Goal: Task Accomplishment & Management: Complete application form

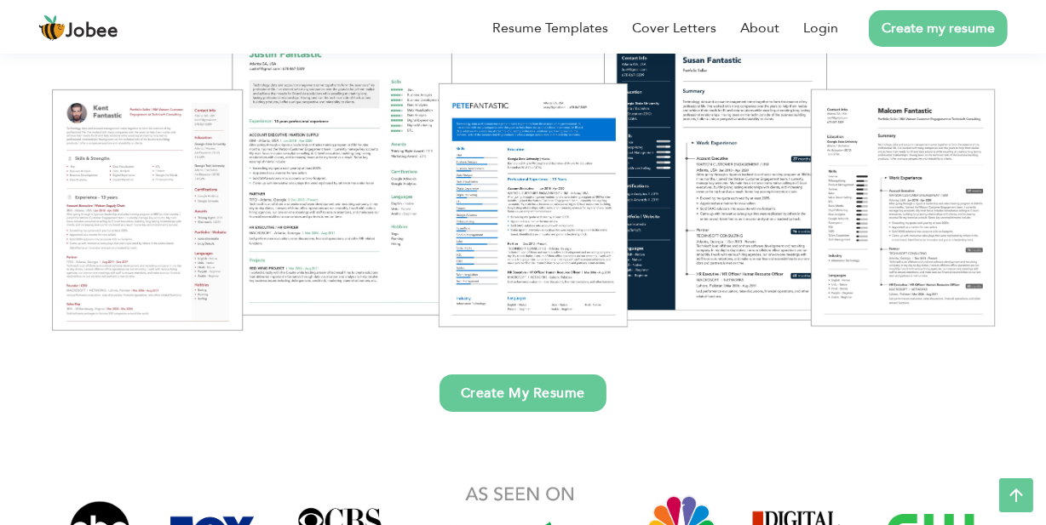
scroll to position [222, 0]
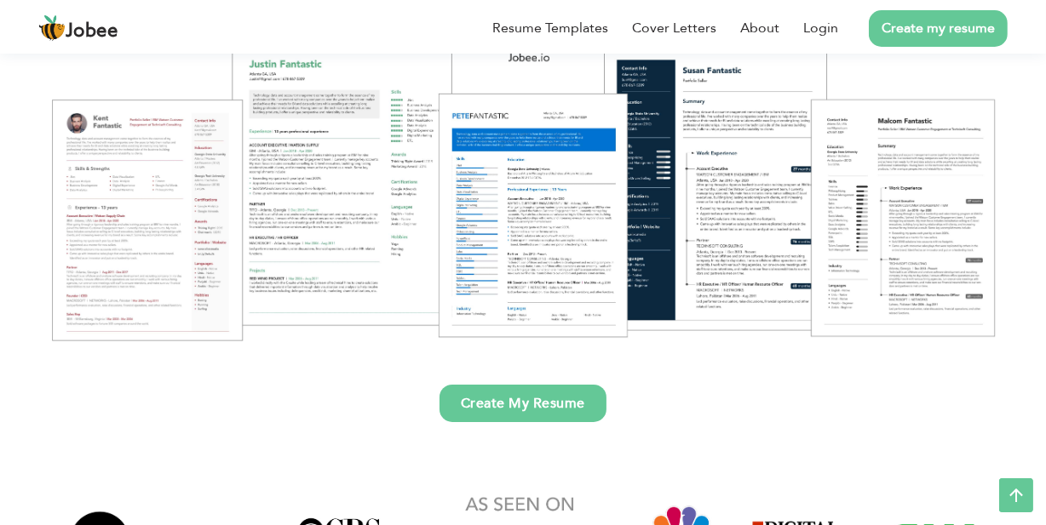
click at [502, 404] on link "Create My Resume" at bounding box center [522, 403] width 167 height 37
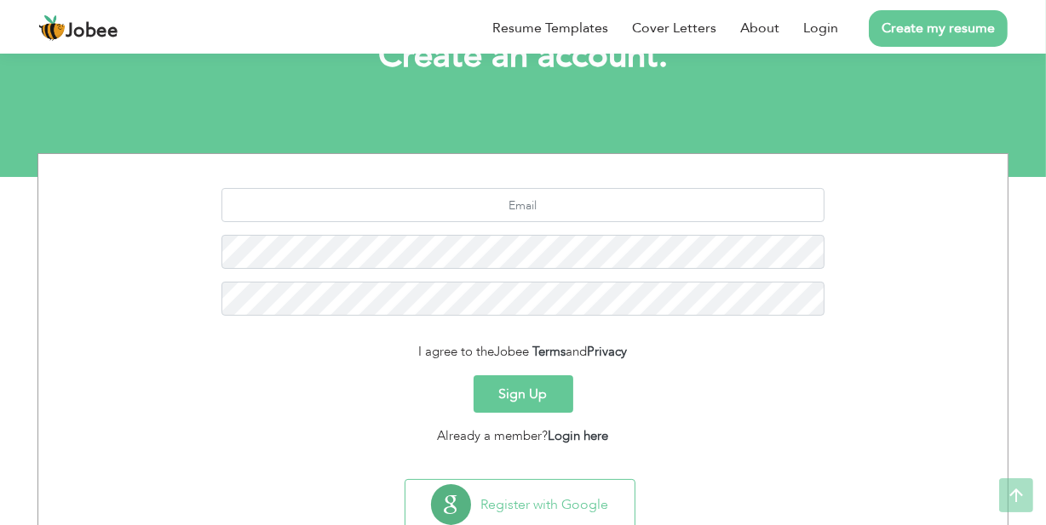
scroll to position [181, 0]
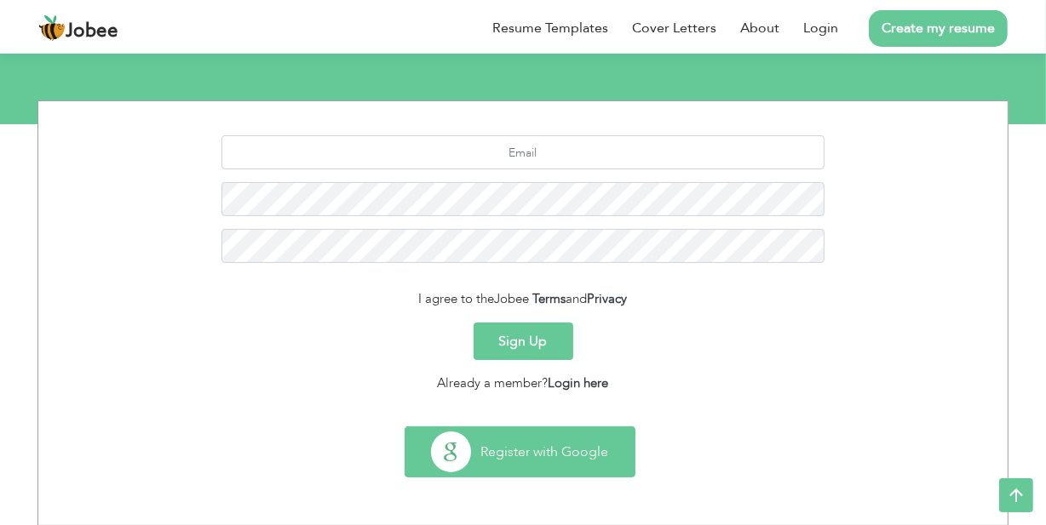
click at [546, 450] on button "Register with Google" at bounding box center [519, 451] width 229 height 49
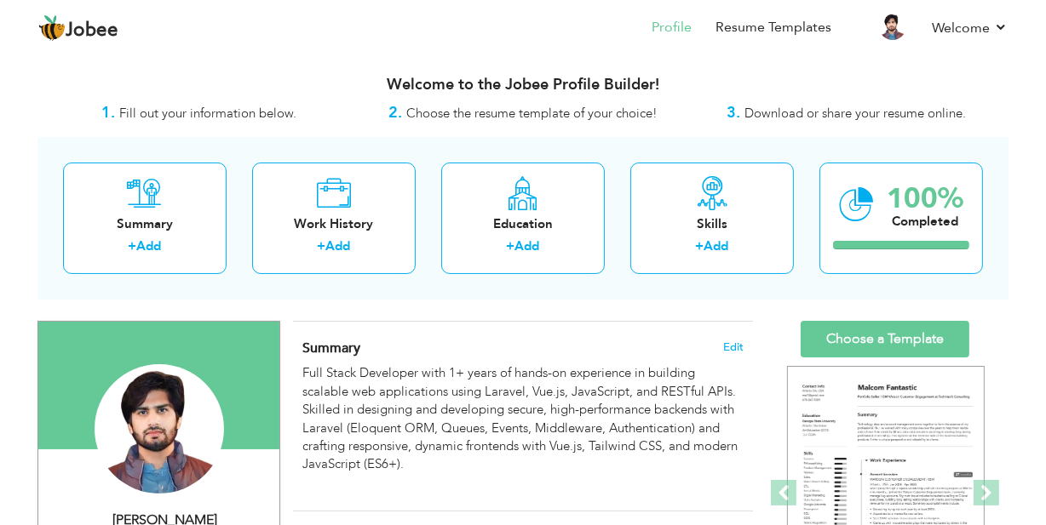
click at [559, 327] on div "Summary Edit Full Stack Developer with 1+ years of hands-on experience in build…" at bounding box center [523, 416] width 460 height 189
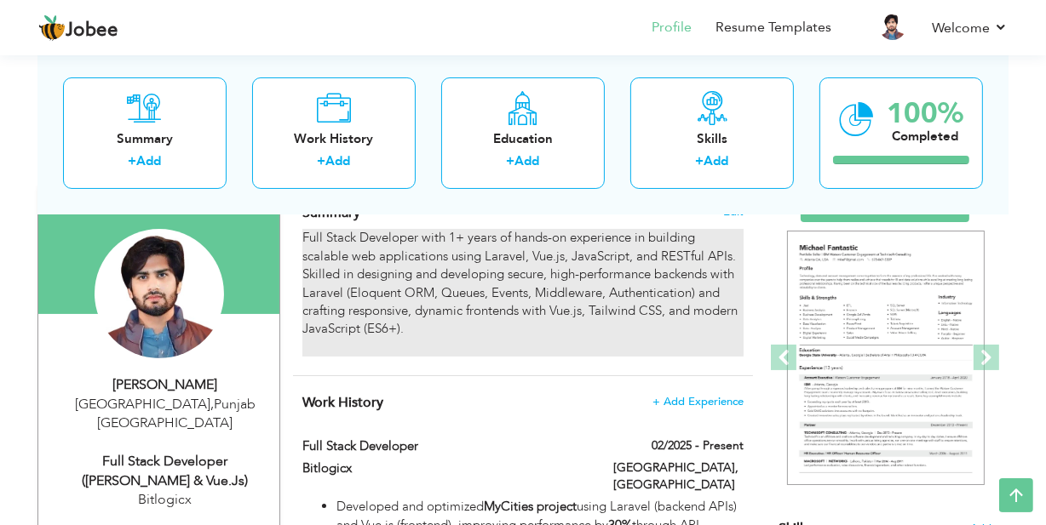
scroll to position [114, 0]
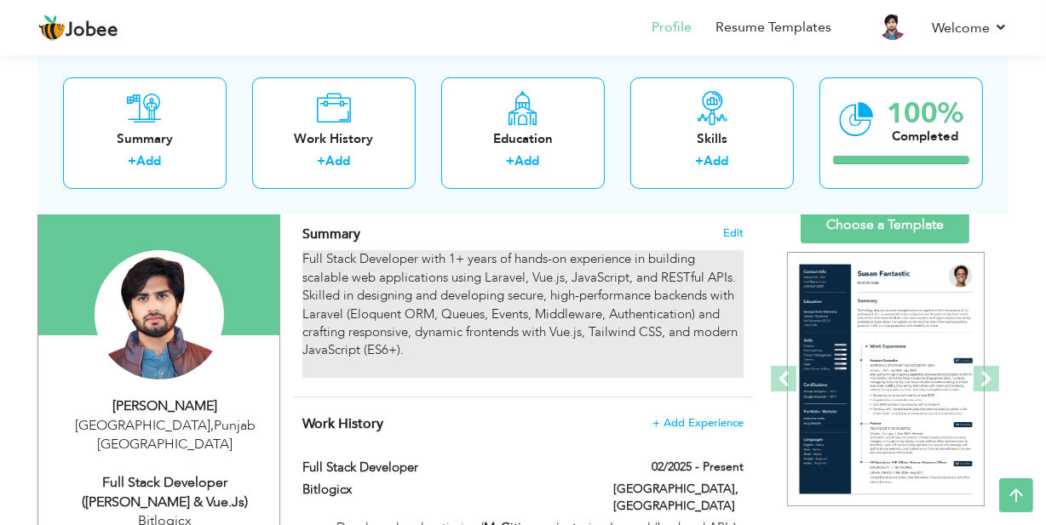
click at [514, 271] on div "Full Stack Developer with 1+ years of hands-on experience in building scalable …" at bounding box center [522, 314] width 441 height 128
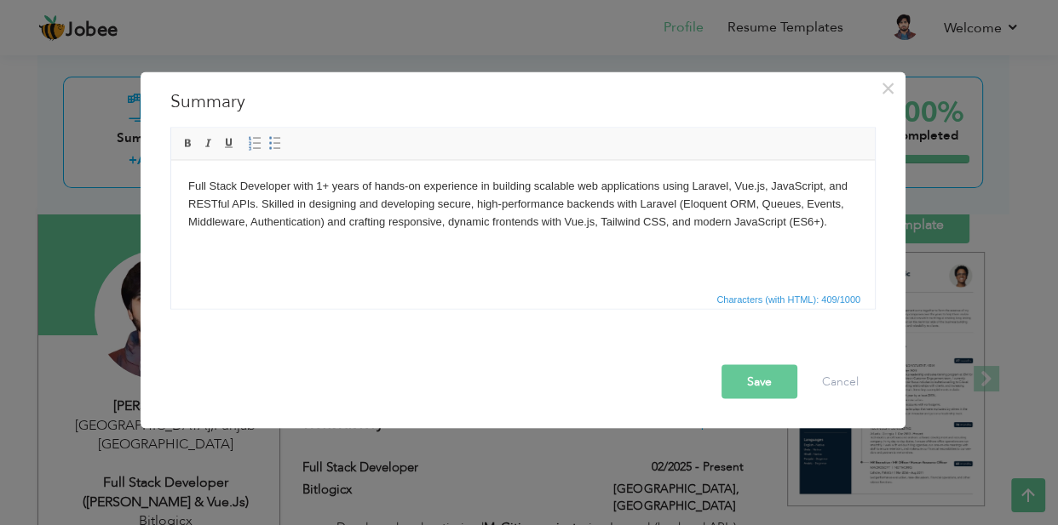
click at [237, 185] on body "Full Stack Developer with 1+ years of hands-on experience in building scalable …" at bounding box center [522, 212] width 669 height 71
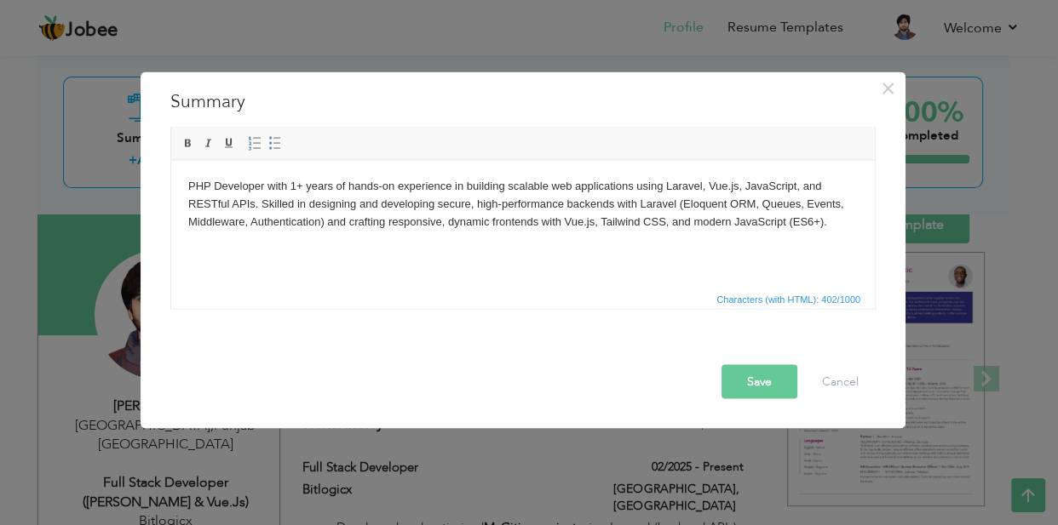
click at [743, 182] on body "PHP Developer with 1+ years of hands-on experience in building scalable web app…" at bounding box center [522, 212] width 669 height 71
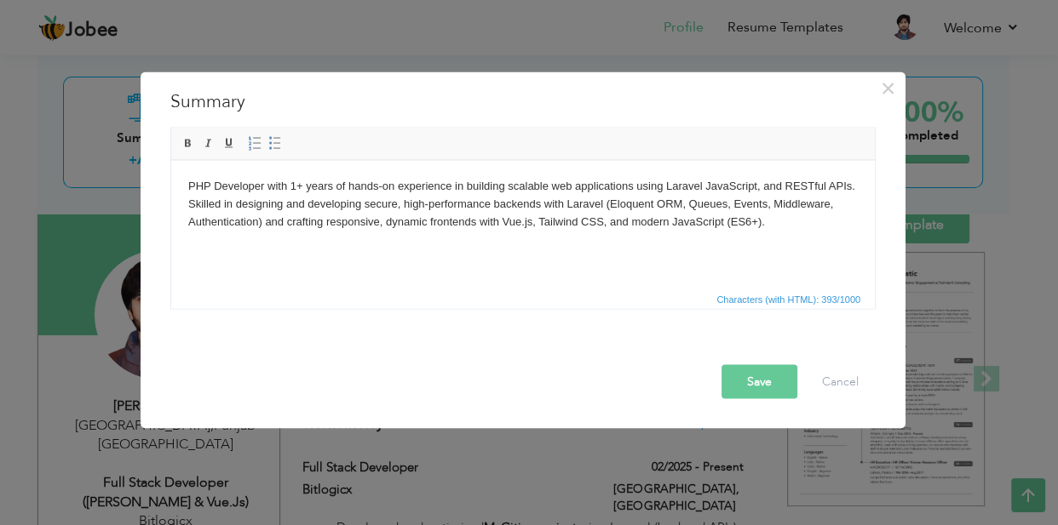
click at [536, 221] on body "PHP Developer with 1+ years of hands-on experience in building scalable web app…" at bounding box center [522, 212] width 669 height 71
click at [576, 222] on body "PHP Developer with 1+ years of hands-on experience in building scalable web app…" at bounding box center [522, 212] width 669 height 71
click at [754, 378] on button "Save" at bounding box center [759, 381] width 76 height 34
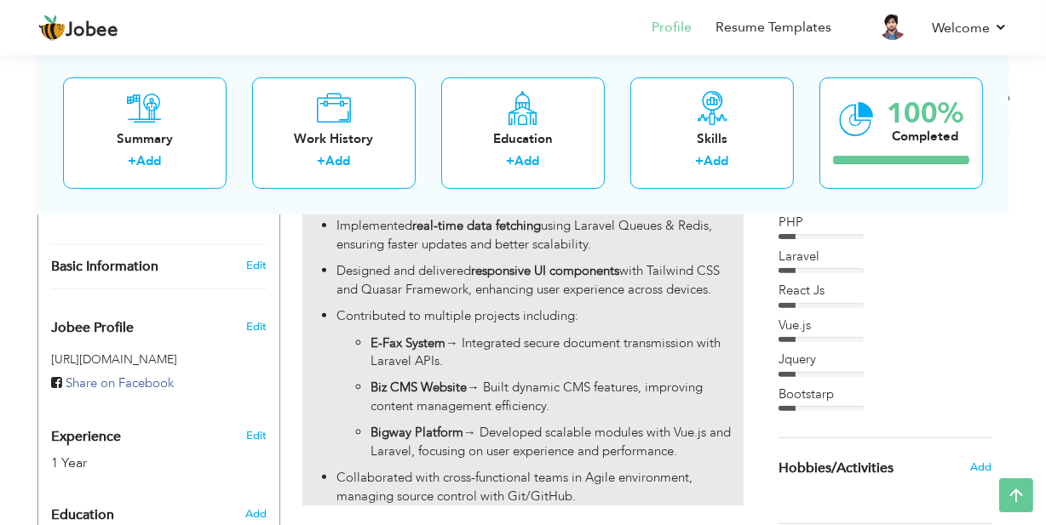
scroll to position [481, 0]
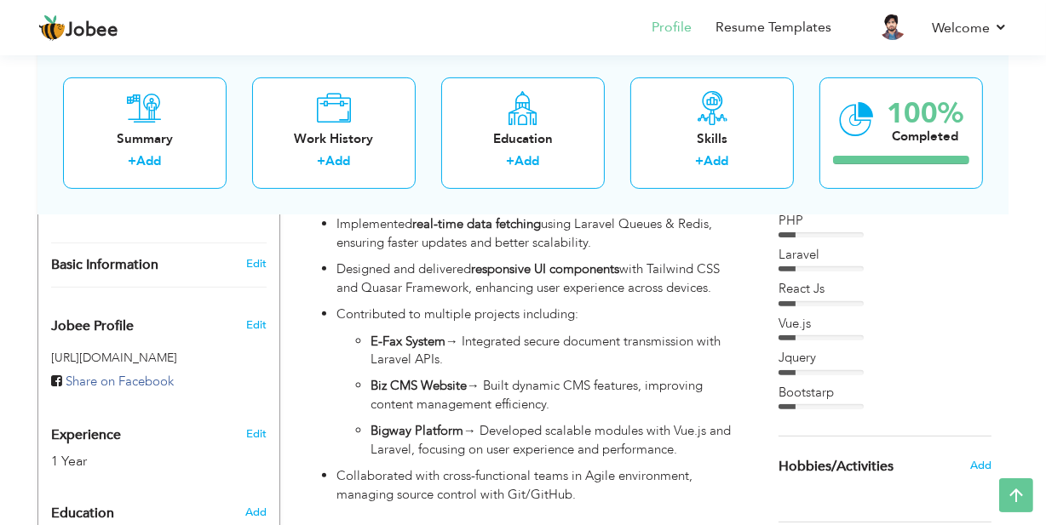
click at [808, 324] on div "Vue.js" at bounding box center [884, 324] width 213 height 18
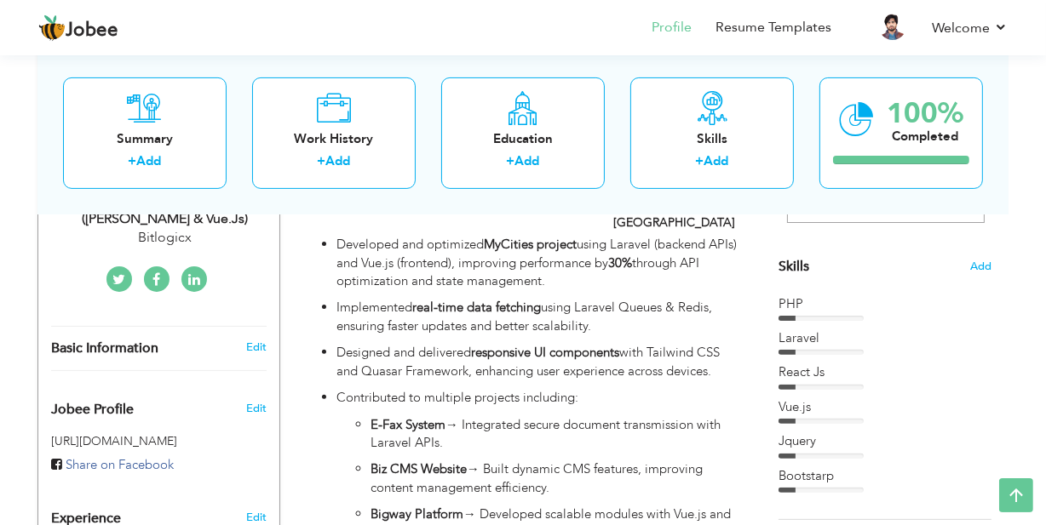
scroll to position [397, 0]
click at [986, 269] on span "Add" at bounding box center [980, 268] width 22 height 16
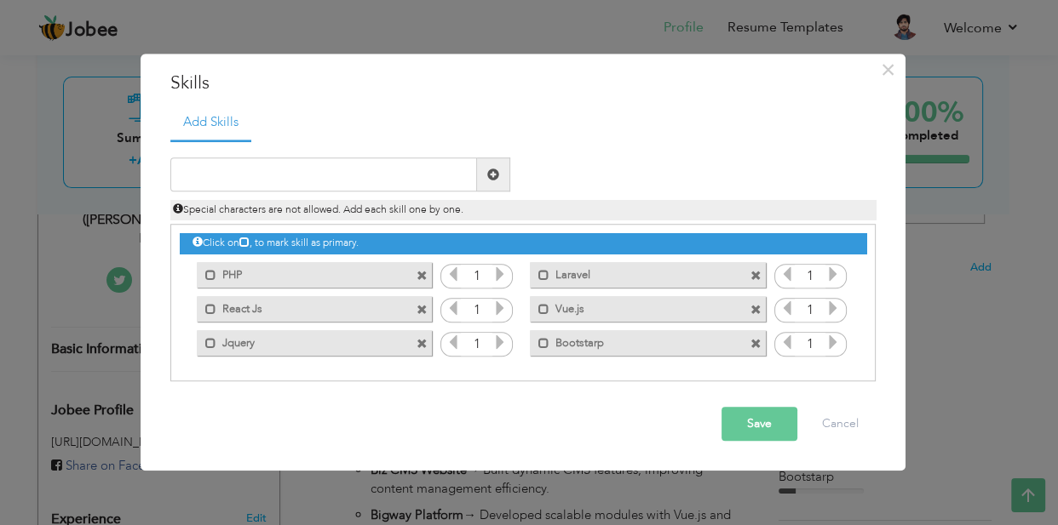
click at [757, 307] on span at bounding box center [755, 310] width 11 height 11
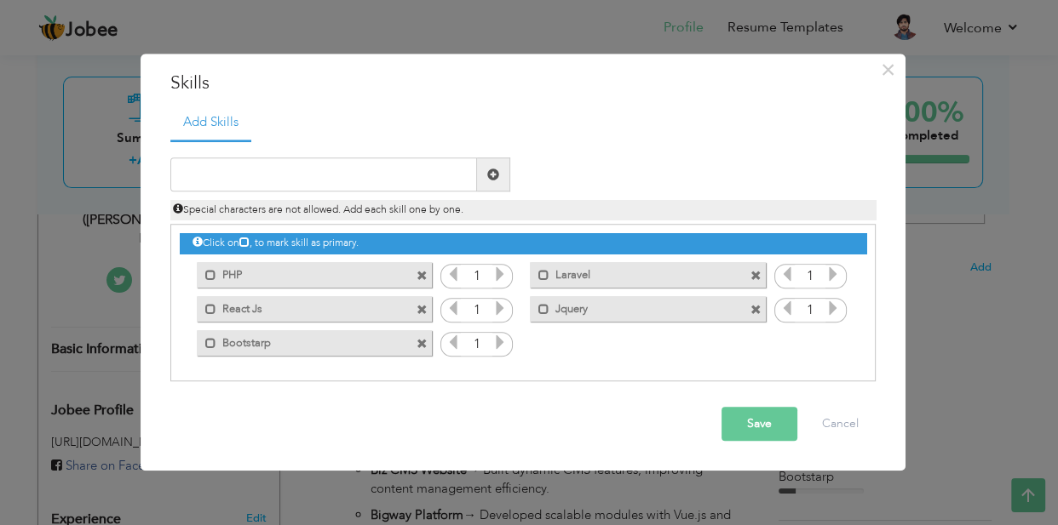
click at [761, 425] on button "Save" at bounding box center [759, 425] width 76 height 34
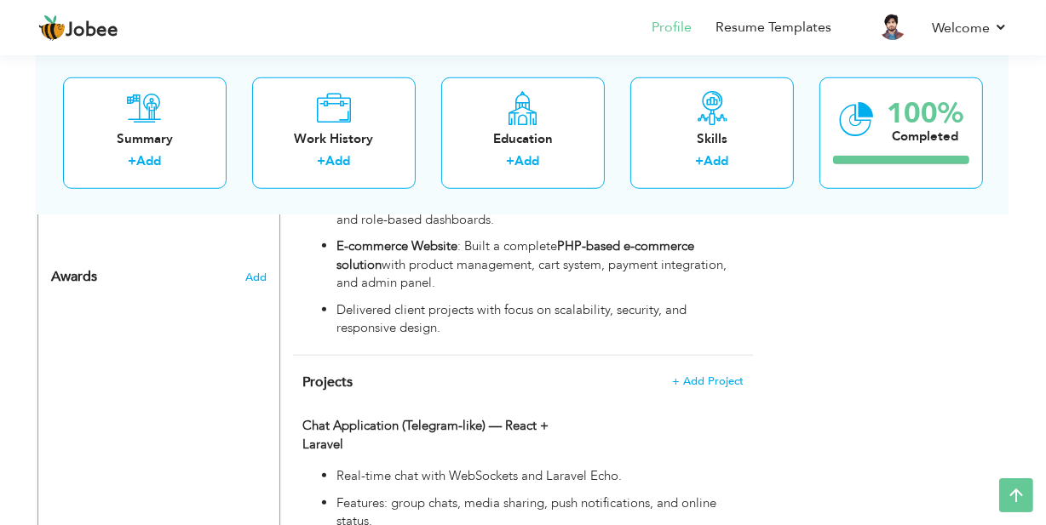
scroll to position [1192, 0]
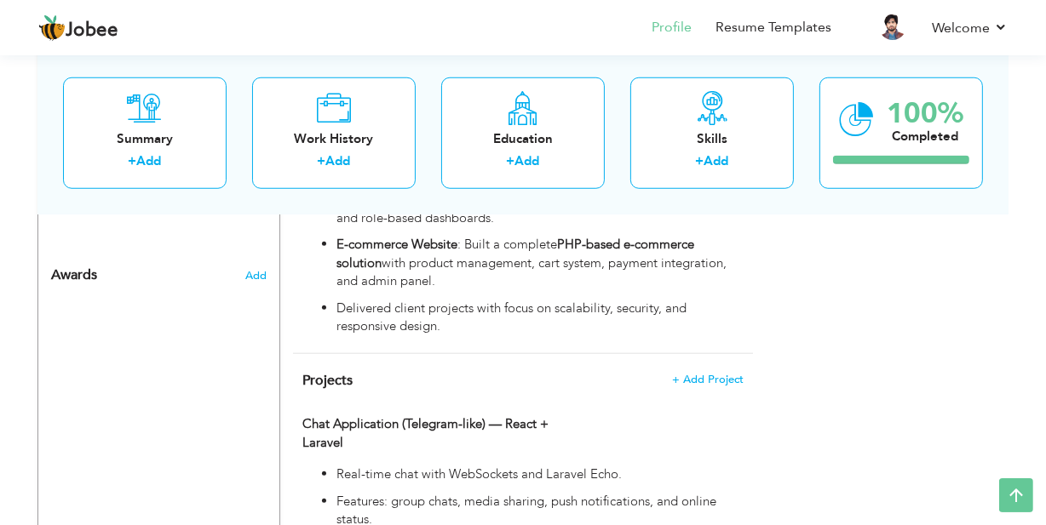
click at [705, 374] on span "+ Add Project" at bounding box center [707, 380] width 72 height 12
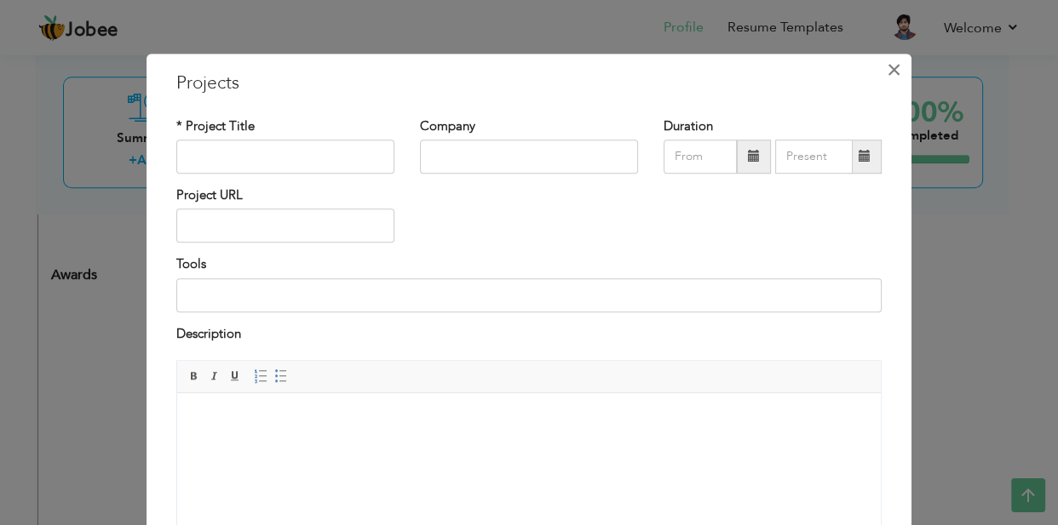
click at [886, 60] on span "×" at bounding box center [893, 69] width 14 height 31
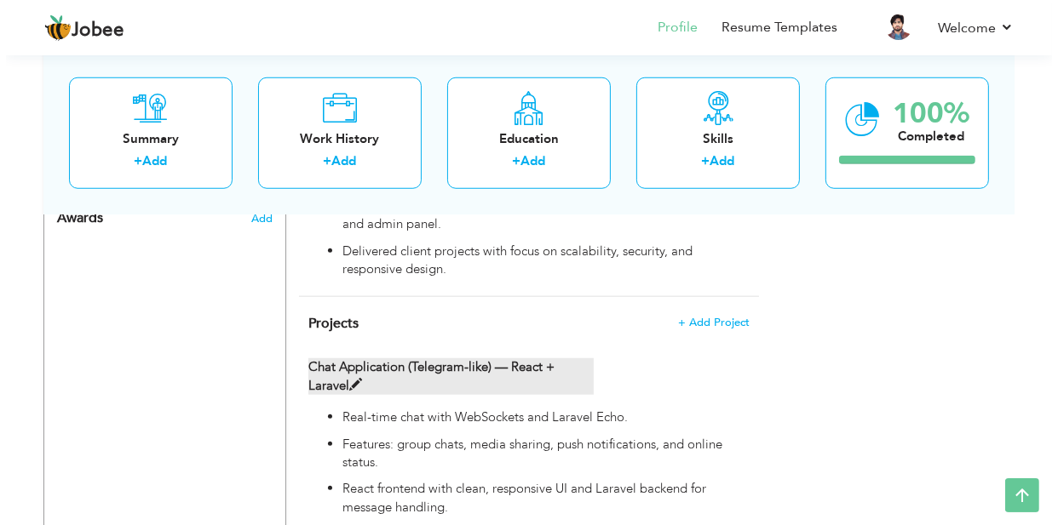
scroll to position [1282, 0]
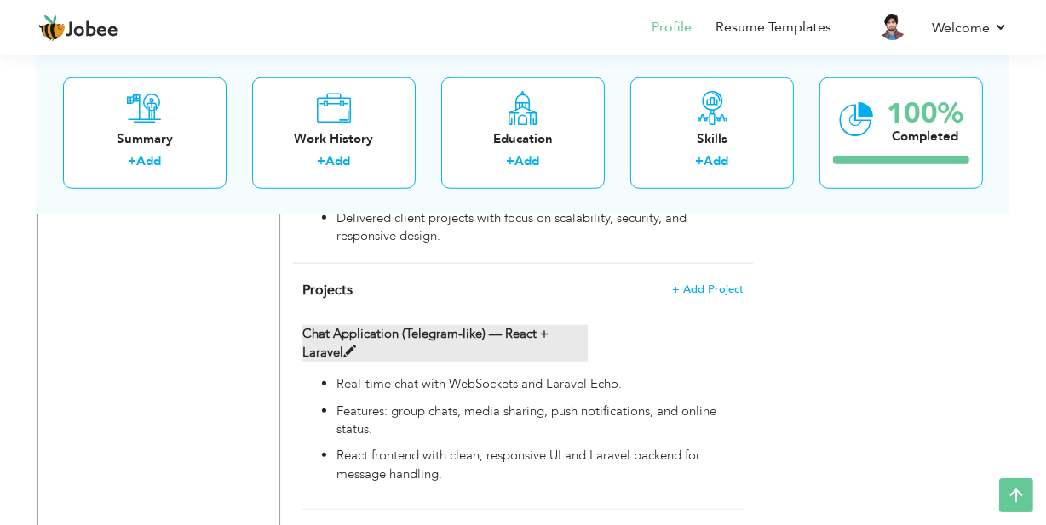
click at [344, 346] on span at bounding box center [349, 352] width 13 height 13
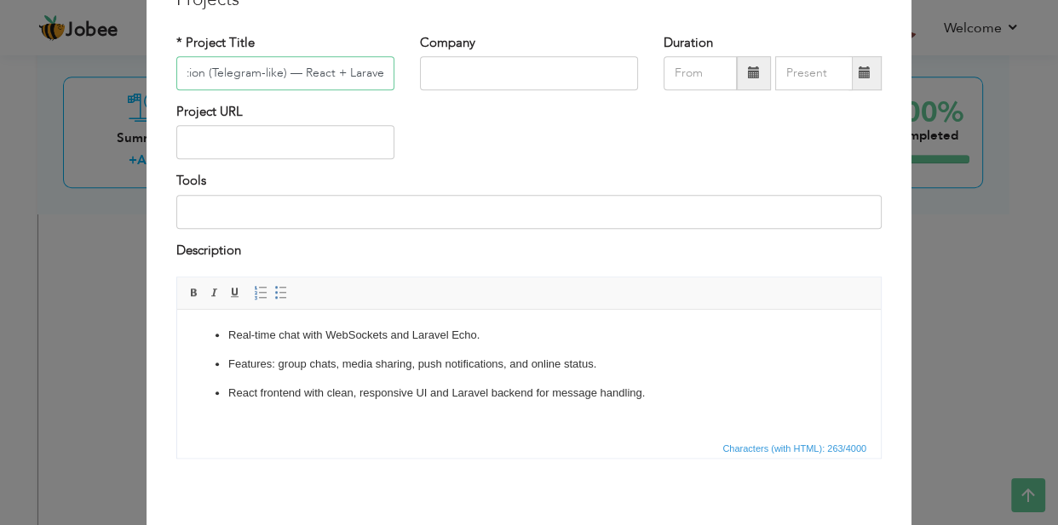
scroll to position [154, 0]
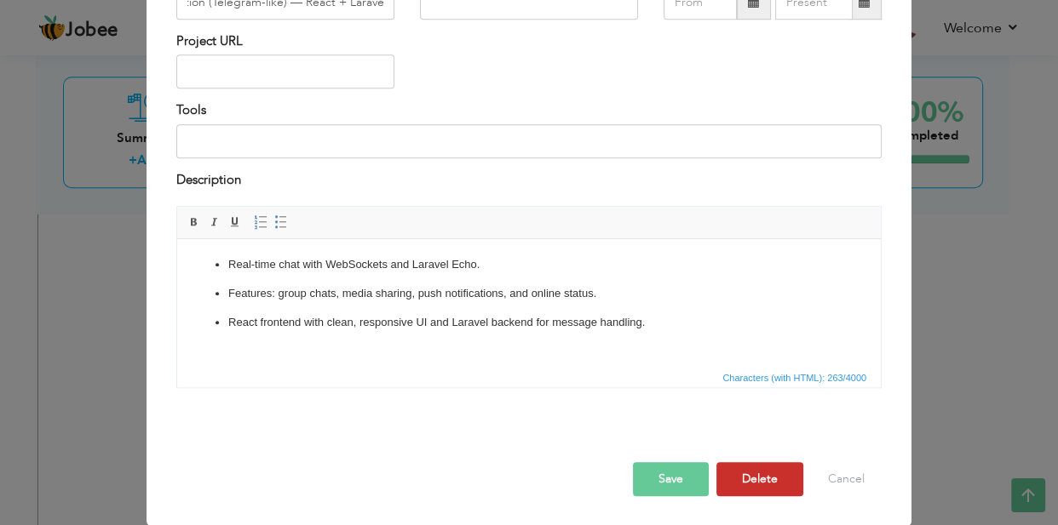
click at [760, 477] on button "Delete" at bounding box center [759, 479] width 87 height 34
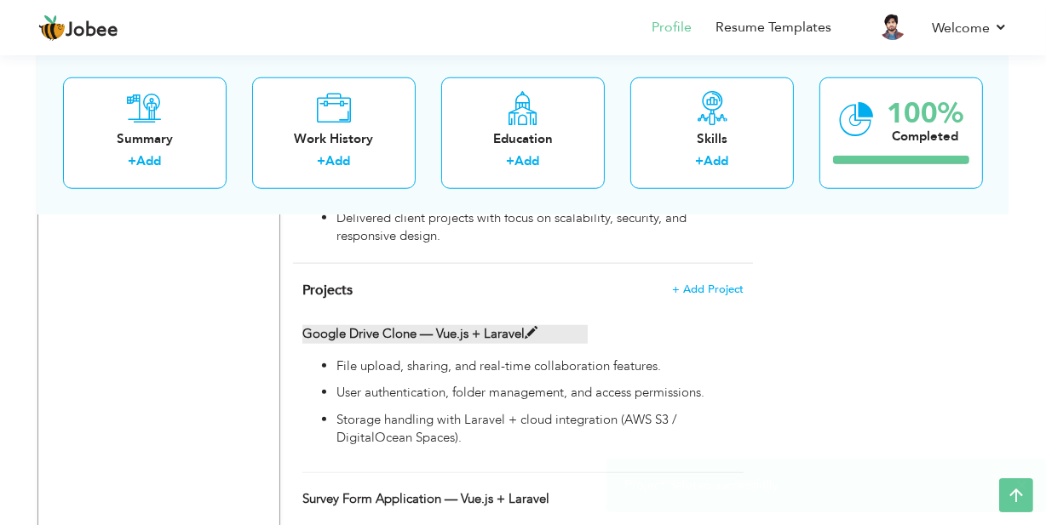
click at [530, 327] on span at bounding box center [531, 333] width 13 height 13
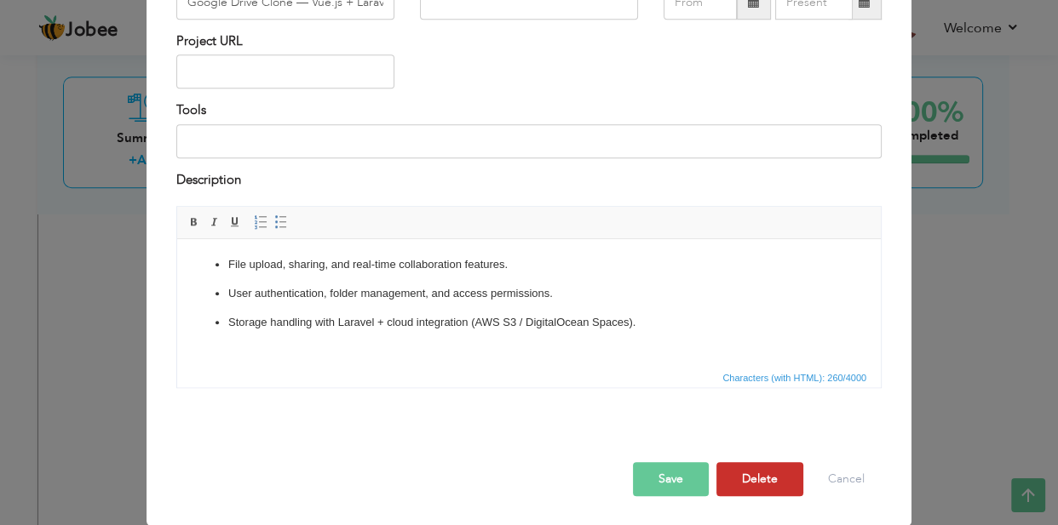
click at [731, 472] on button "Delete" at bounding box center [759, 479] width 87 height 34
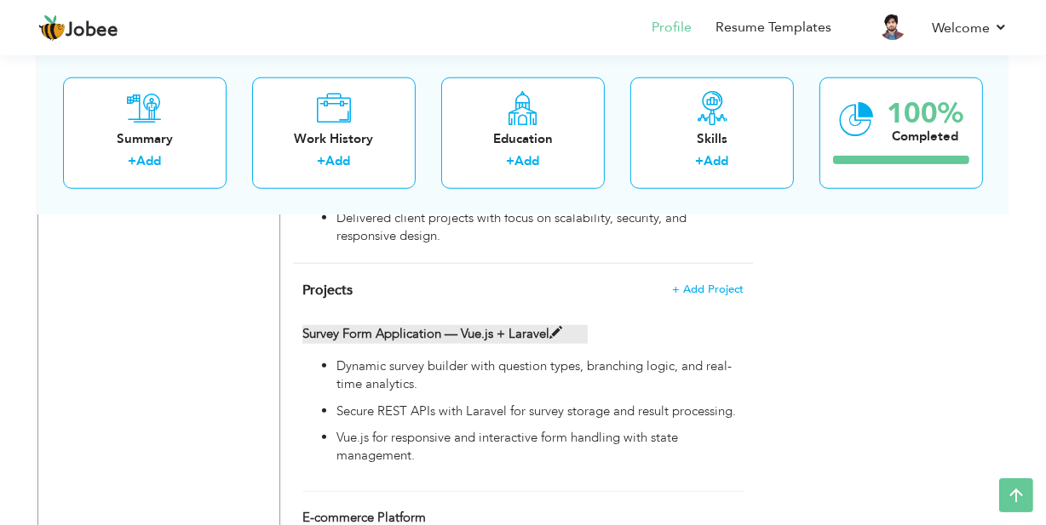
click at [555, 327] on span at bounding box center [555, 333] width 13 height 13
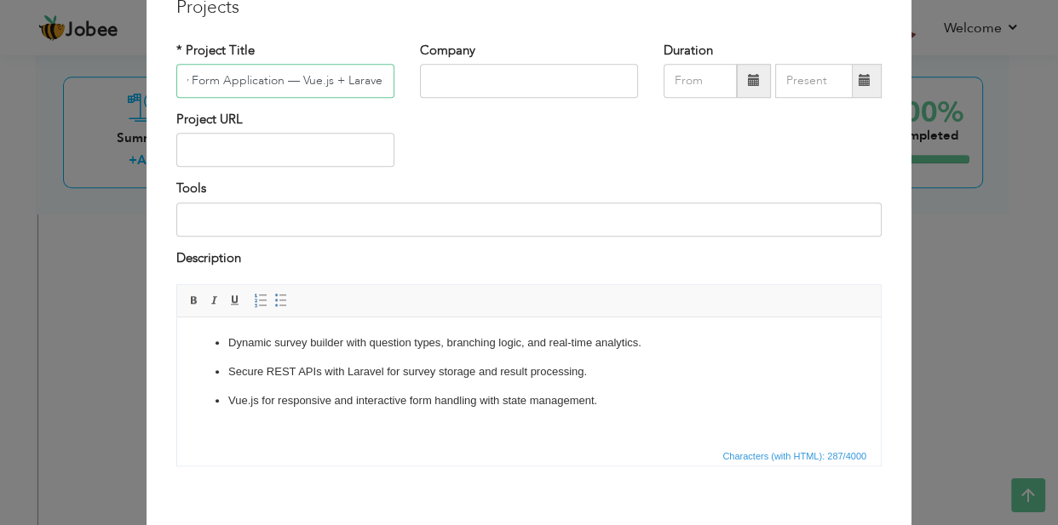
scroll to position [154, 0]
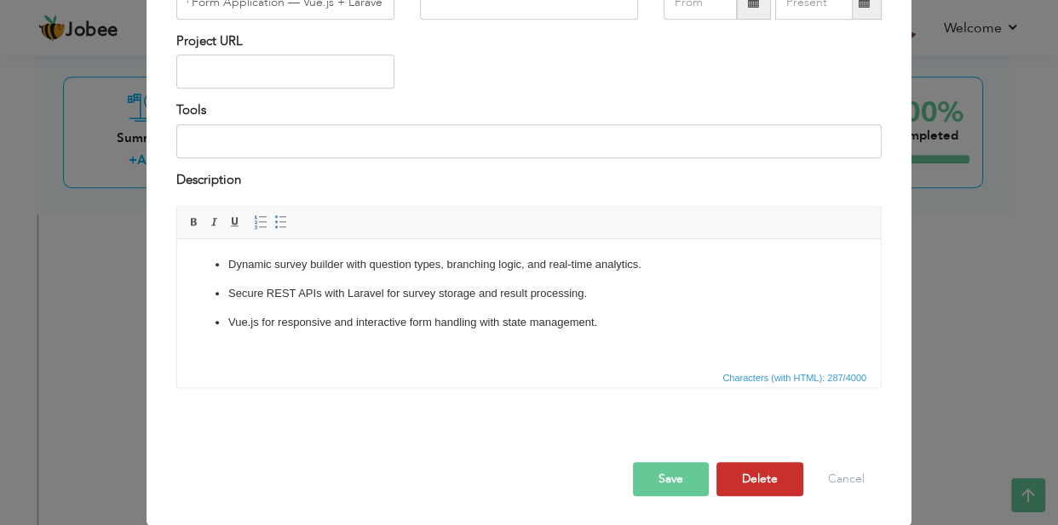
click at [780, 470] on button "Delete" at bounding box center [759, 479] width 87 height 34
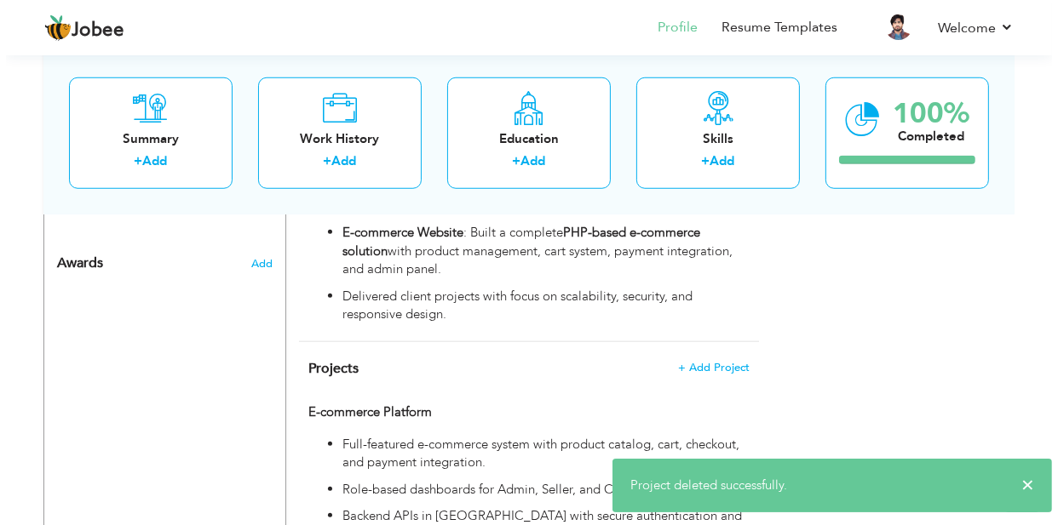
scroll to position [1138, 0]
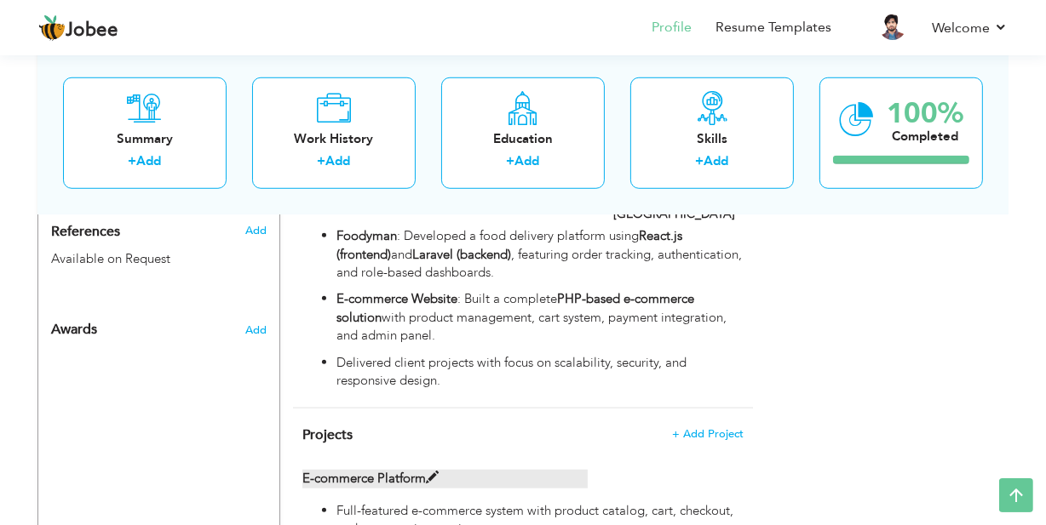
click at [427, 472] on span at bounding box center [432, 478] width 13 height 13
type input "E-commerce Platform"
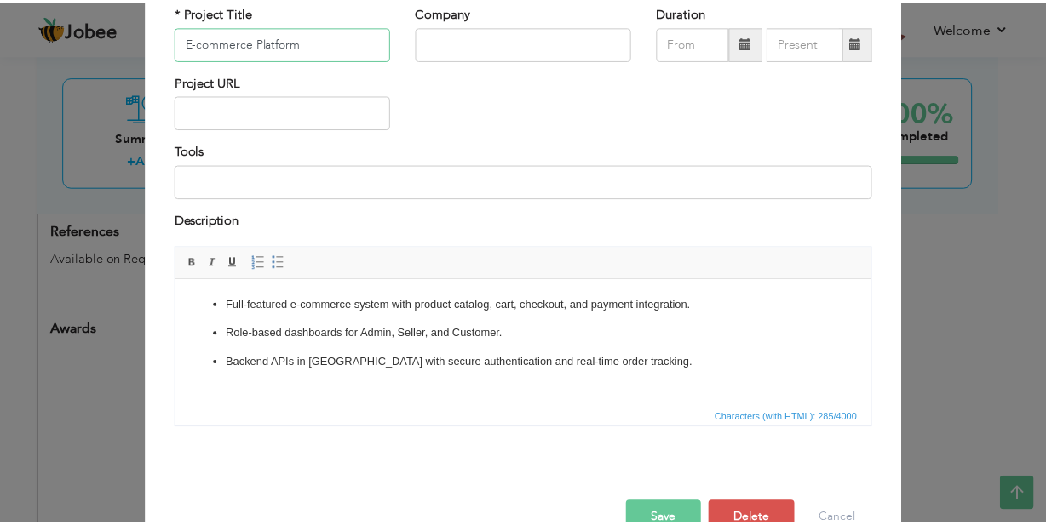
scroll to position [154, 0]
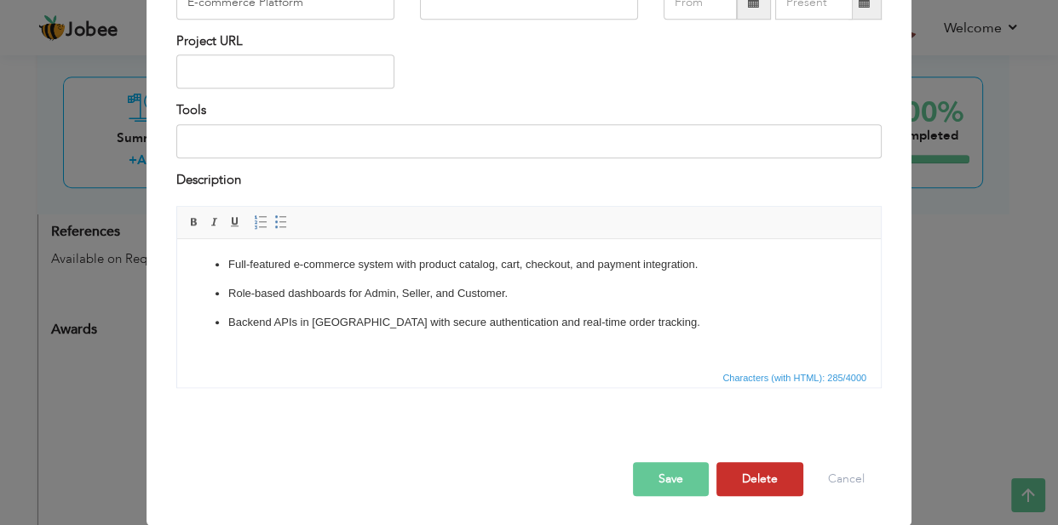
click at [748, 481] on button "Delete" at bounding box center [759, 479] width 87 height 34
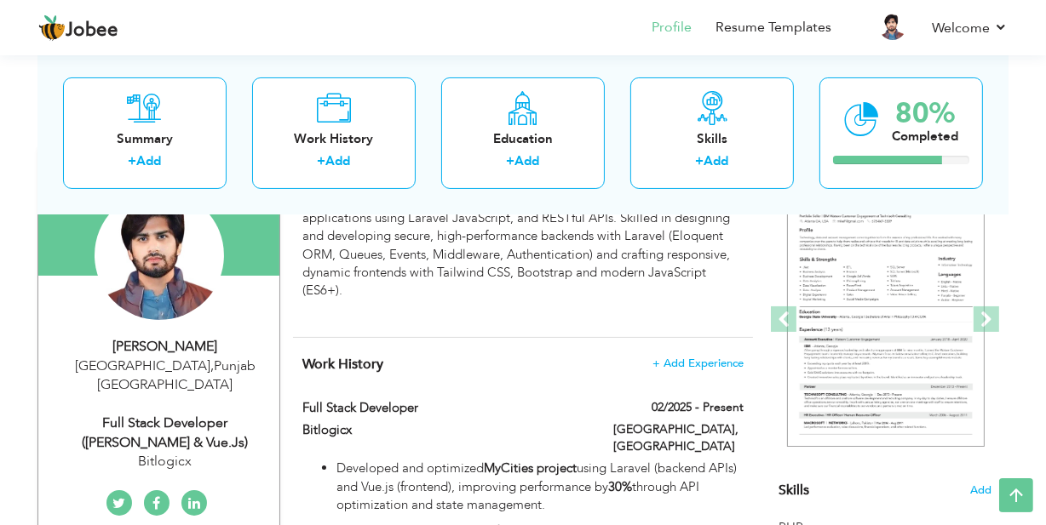
scroll to position [175, 0]
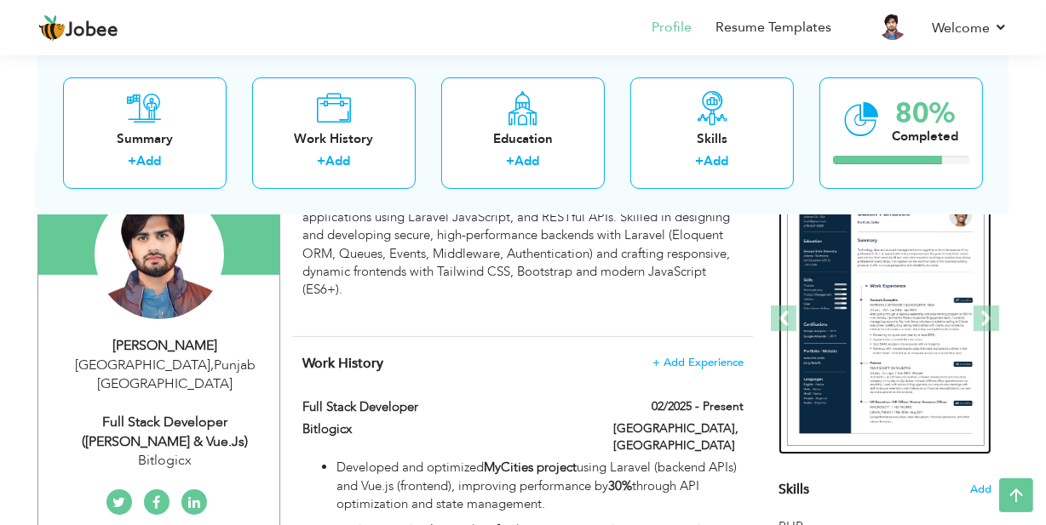
click at [837, 395] on img at bounding box center [886, 319] width 198 height 255
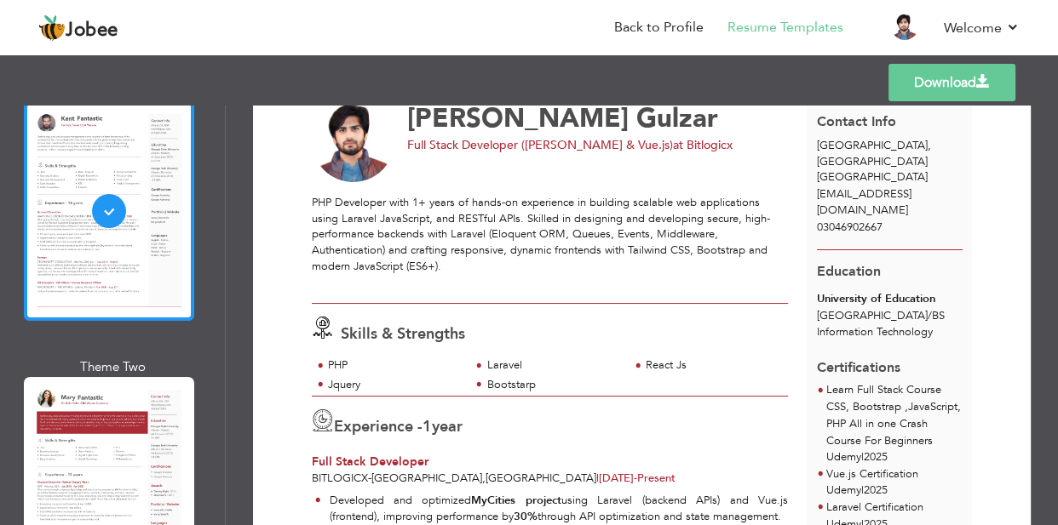
scroll to position [138, 0]
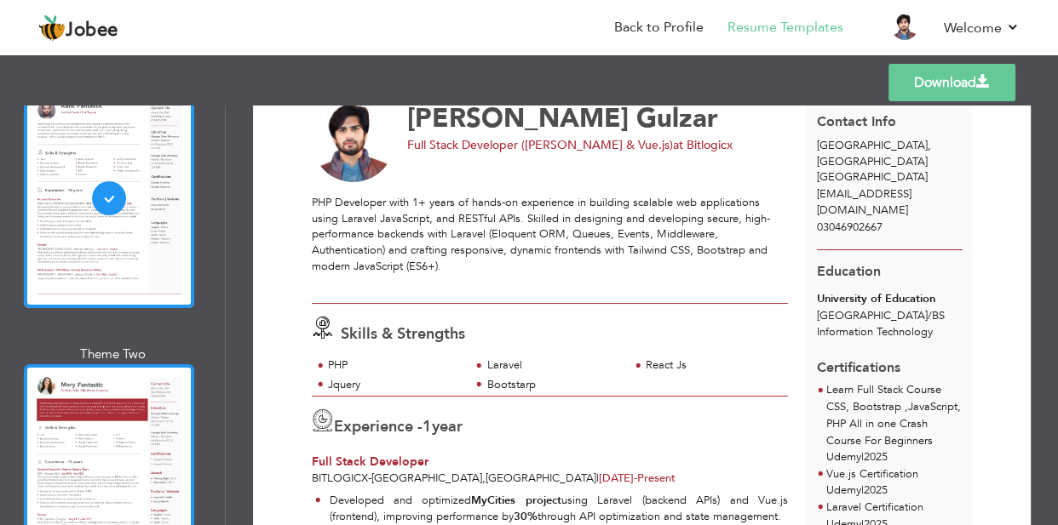
click at [112, 420] on div at bounding box center [109, 474] width 170 height 220
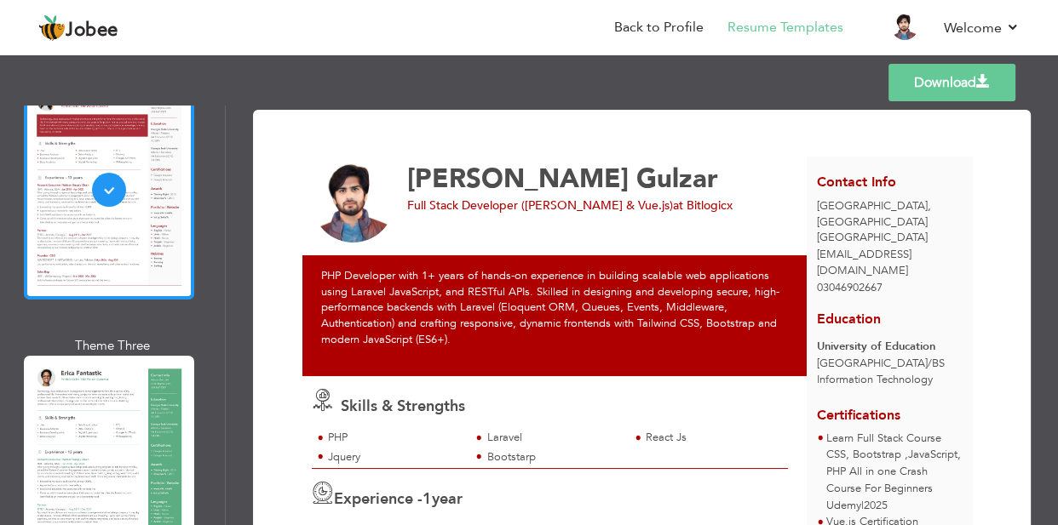
scroll to position [433, 0]
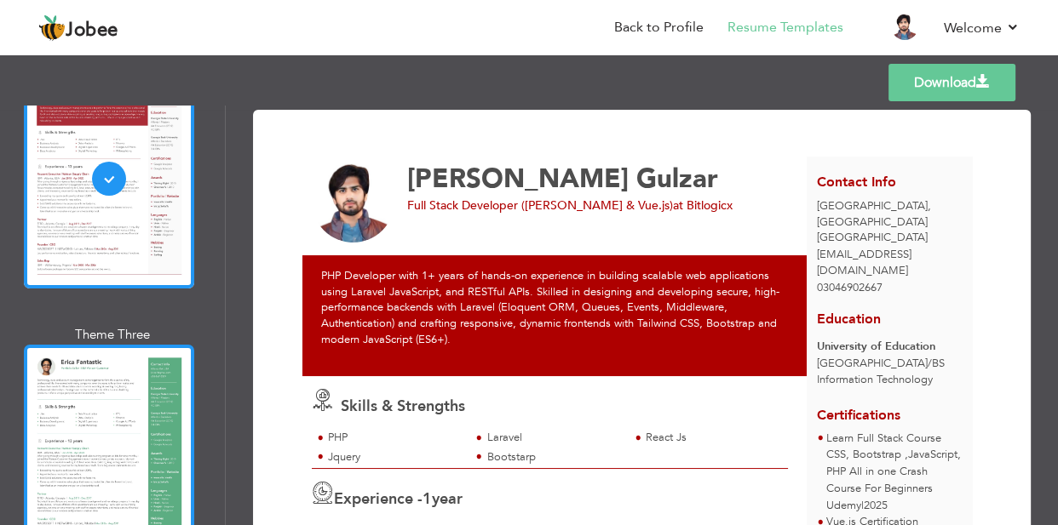
click at [100, 420] on div at bounding box center [109, 455] width 170 height 220
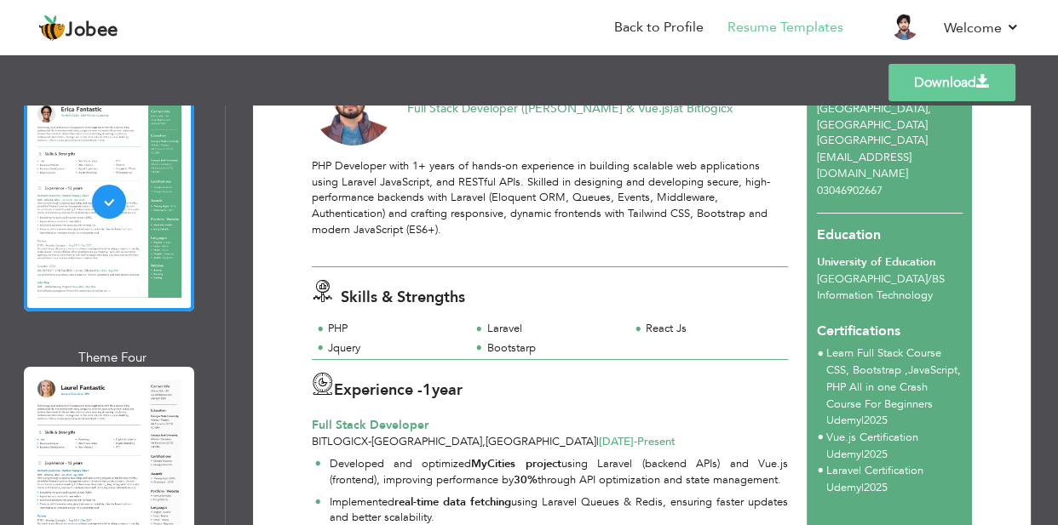
scroll to position [716, 0]
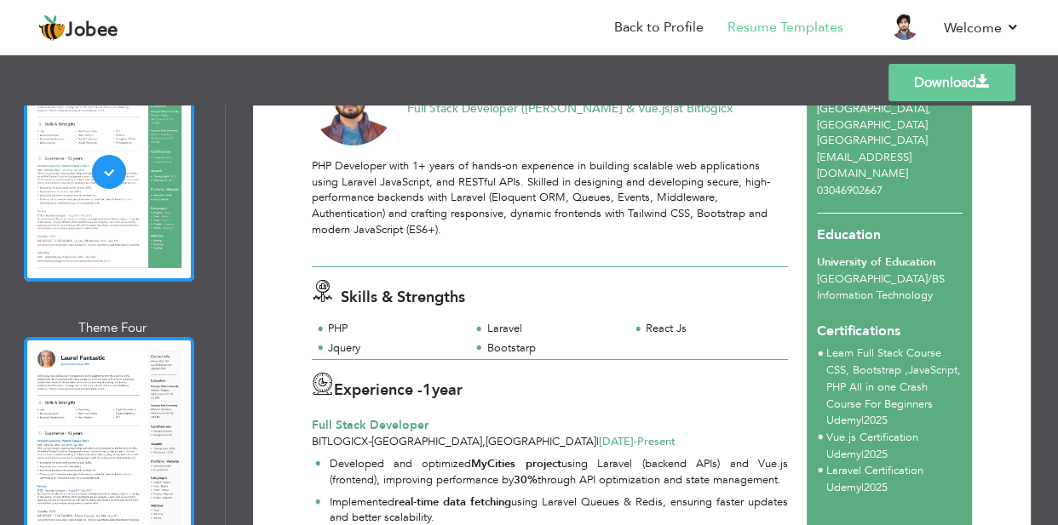
click at [112, 365] on div at bounding box center [109, 447] width 170 height 220
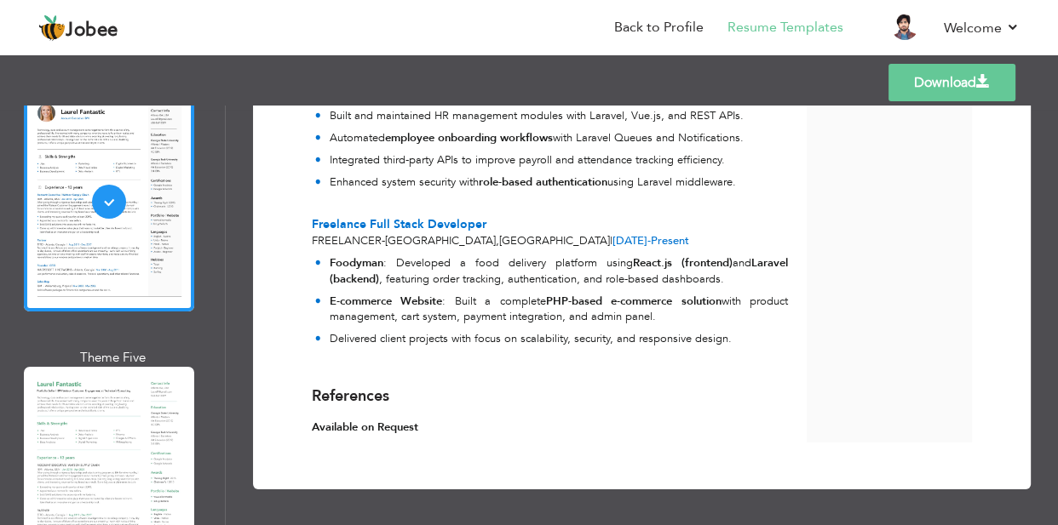
scroll to position [0, 0]
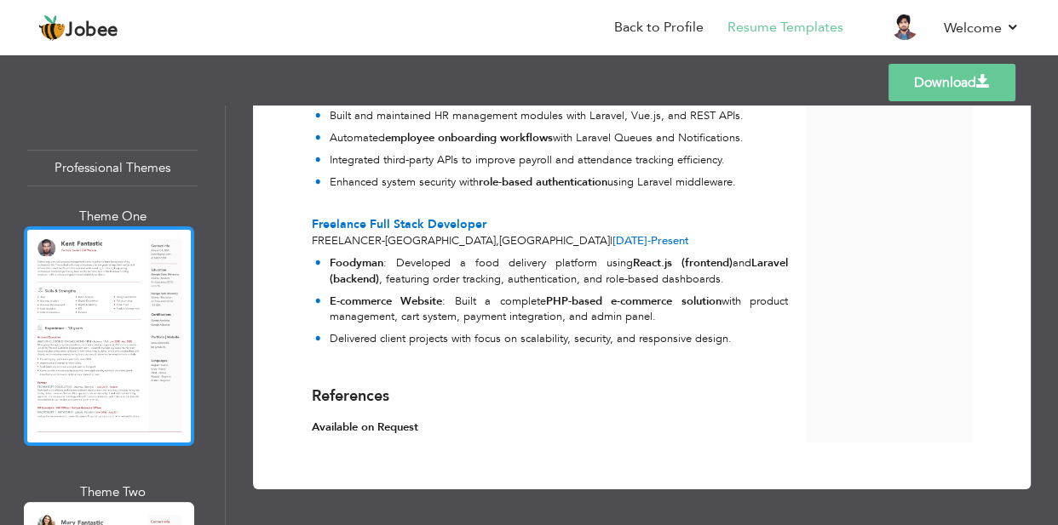
click at [84, 339] on div at bounding box center [109, 337] width 170 height 220
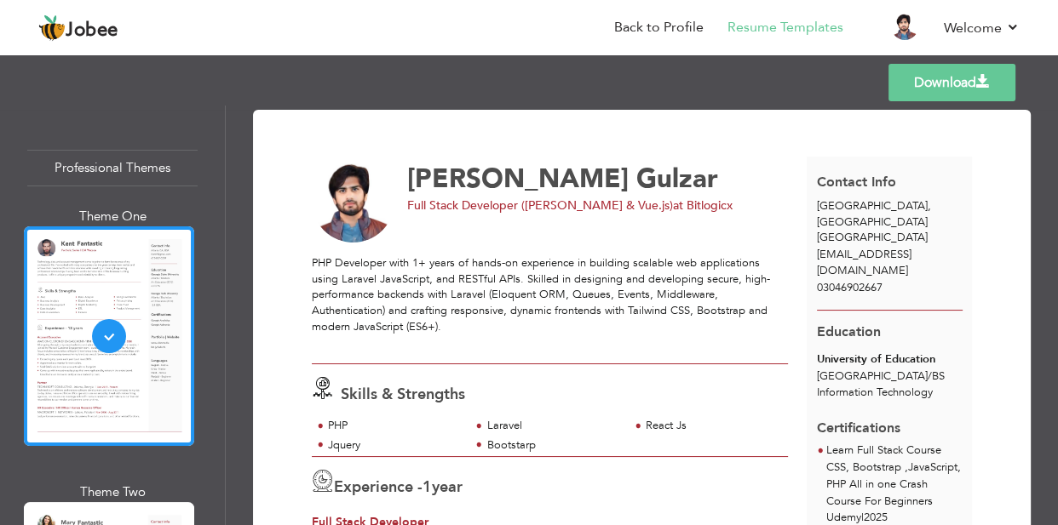
click at [597, 204] on span "Full Stack Developer (Laravel & Vue.js)" at bounding box center [540, 206] width 266 height 16
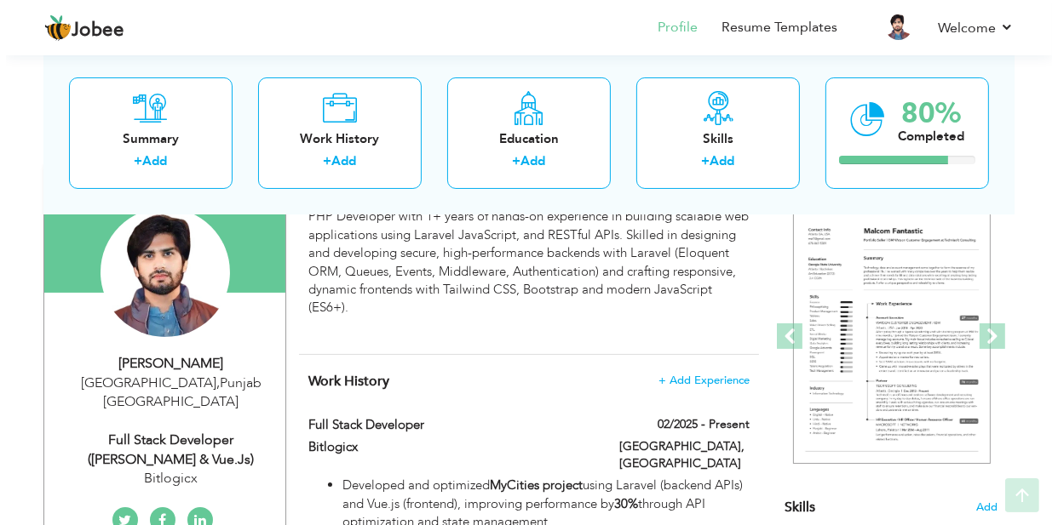
scroll to position [175, 0]
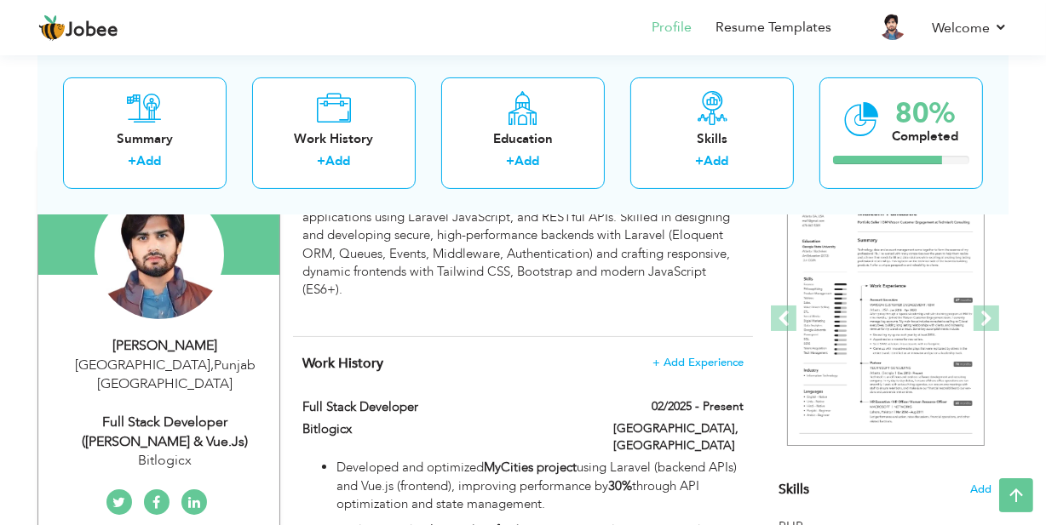
click at [169, 419] on div "Full Stack Developer ([PERSON_NAME] & Vue.js)" at bounding box center [165, 432] width 228 height 39
type input "[PERSON_NAME]"
type input "Gulzar"
type input "03046902667"
select select "number:166"
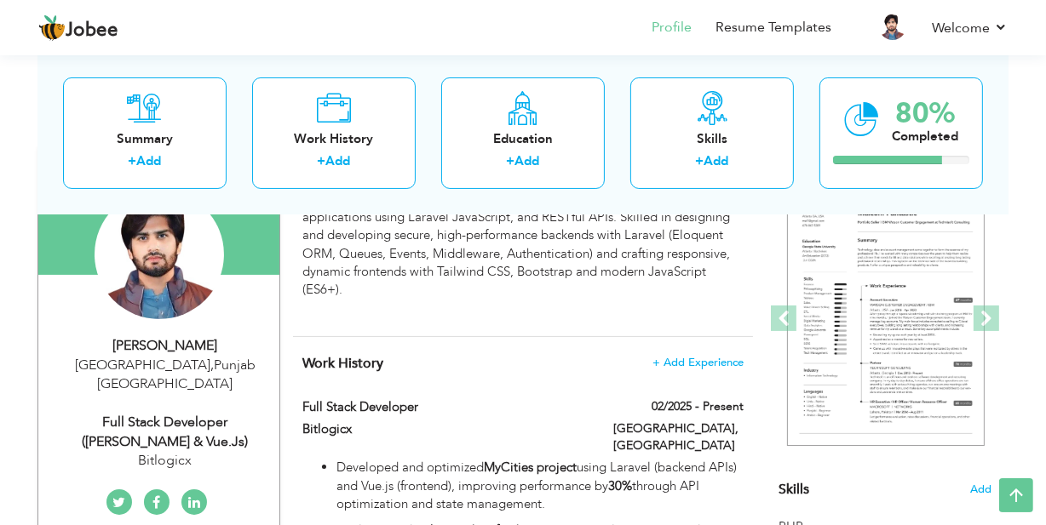
type input "[GEOGRAPHIC_DATA]"
select select "number:3"
type input "Bitlogicx"
type input "Full Stack Developer ([PERSON_NAME] & Vue.js)"
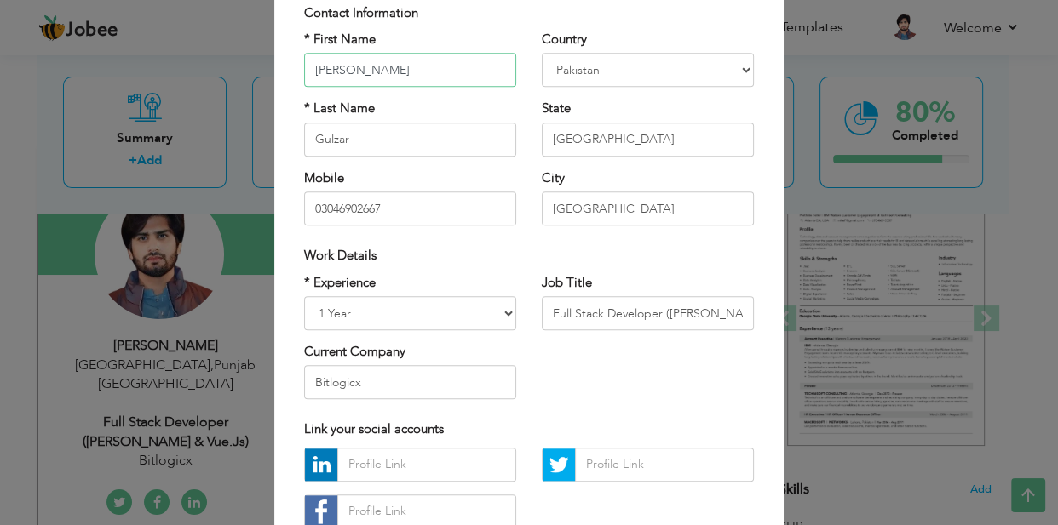
scroll to position [138, 0]
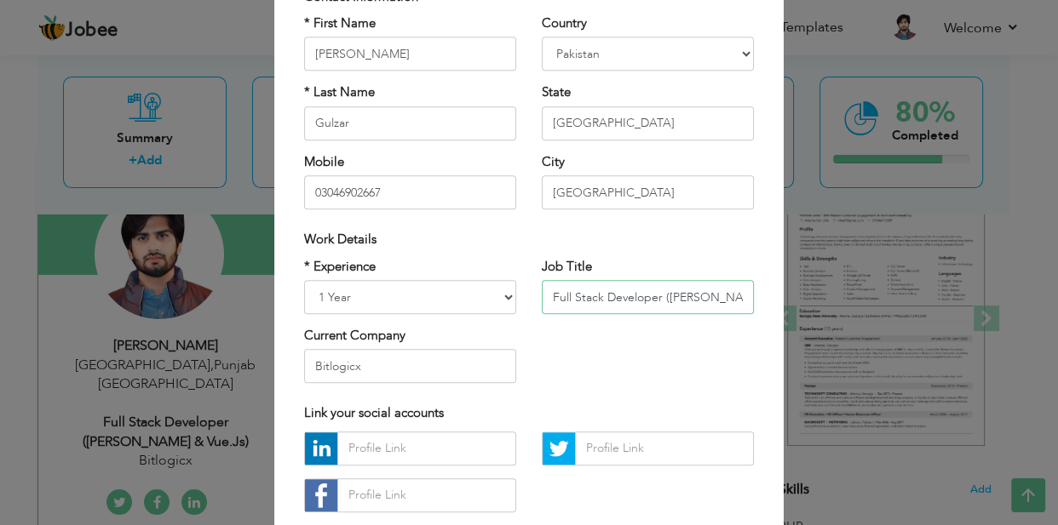
click at [672, 301] on input "Full Stack Developer ([PERSON_NAME] & Vue.js)" at bounding box center [648, 297] width 212 height 34
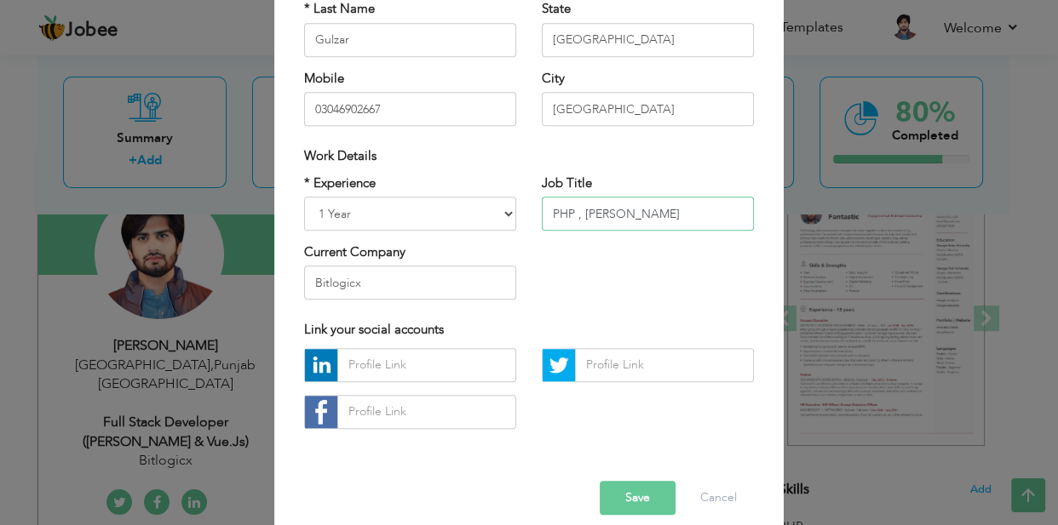
scroll to position [240, 0]
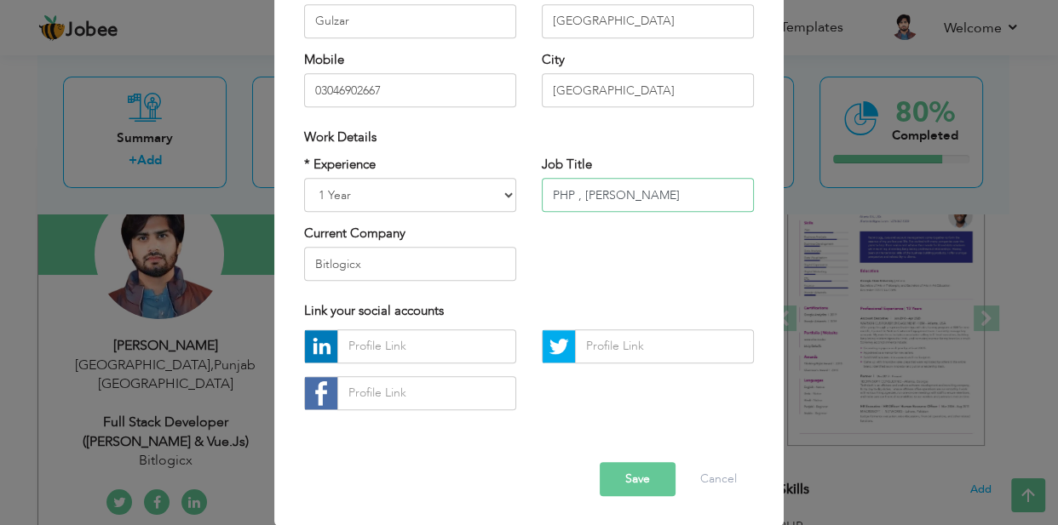
type input "PHP , Laravel Developer"
click at [426, 341] on input "text" at bounding box center [426, 347] width 179 height 34
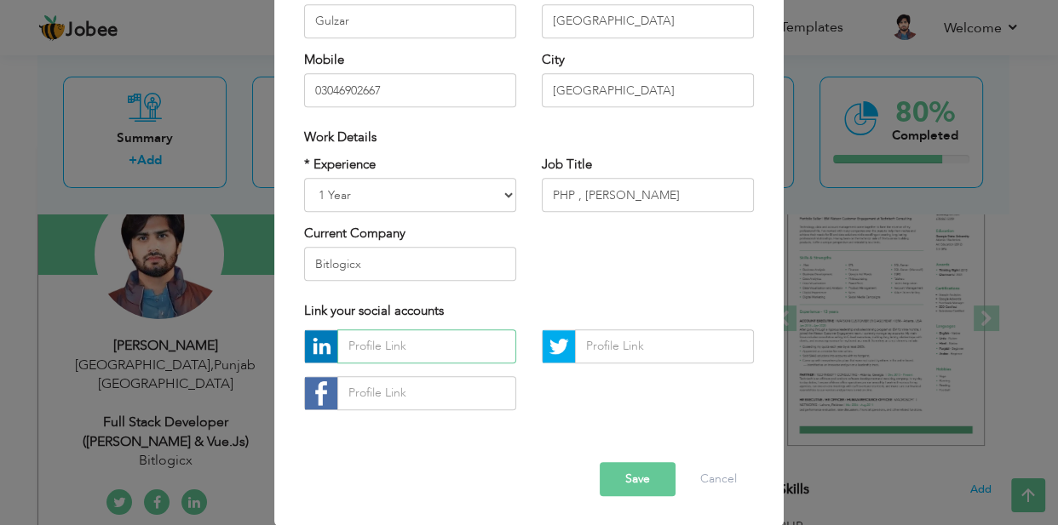
paste input "https://www.linkedin.com/in/huzaifa-gulzar-6715l/"
type input "https://www.linkedin.com/in/huzaifa-gulzar-6715l/"
click at [631, 473] on button "Save" at bounding box center [637, 479] width 76 height 34
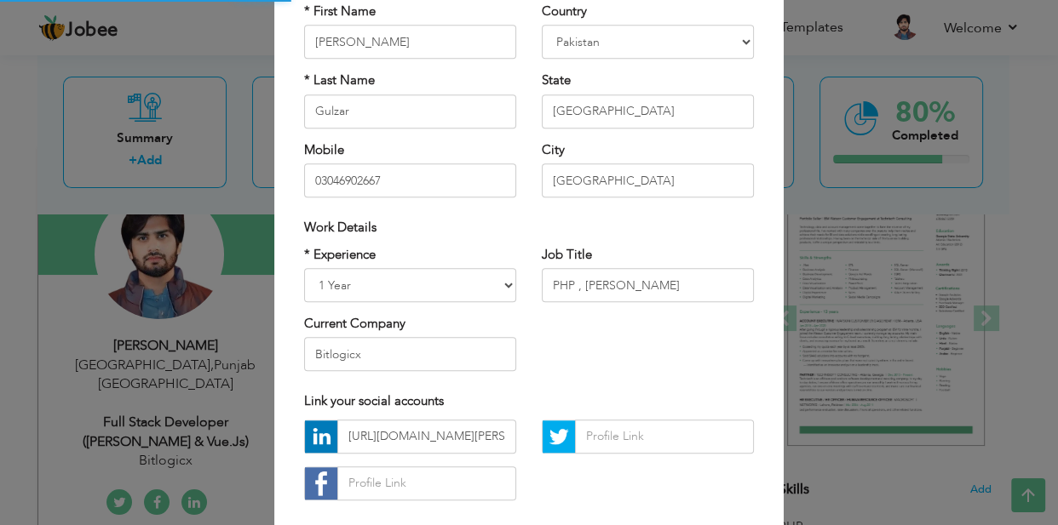
scroll to position [48, 0]
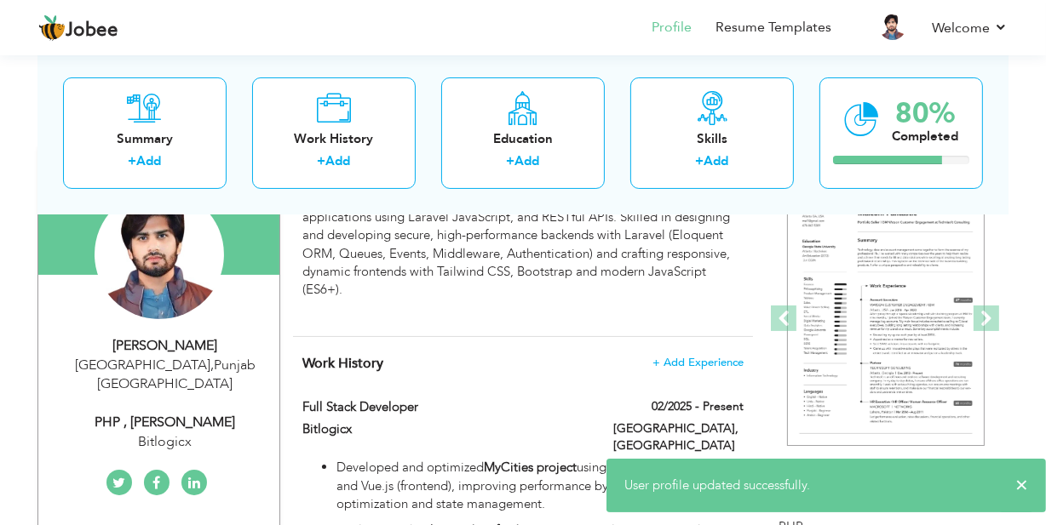
click at [180, 379] on div "Muhammad Huzaifa Gulzar Lahore , Punjab Pakistan PHP , Laravel Developer Bitlog…" at bounding box center [158, 394] width 241 height 116
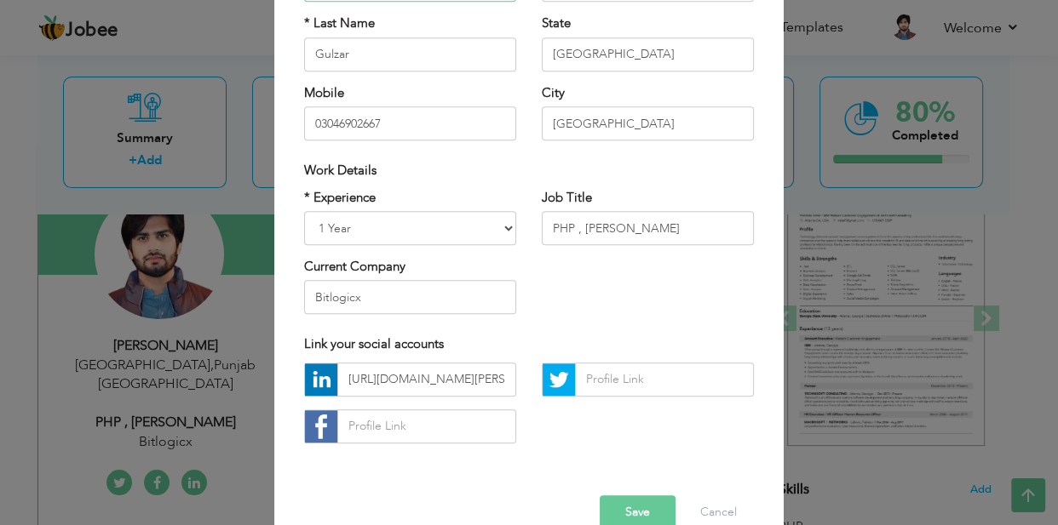
scroll to position [216, 0]
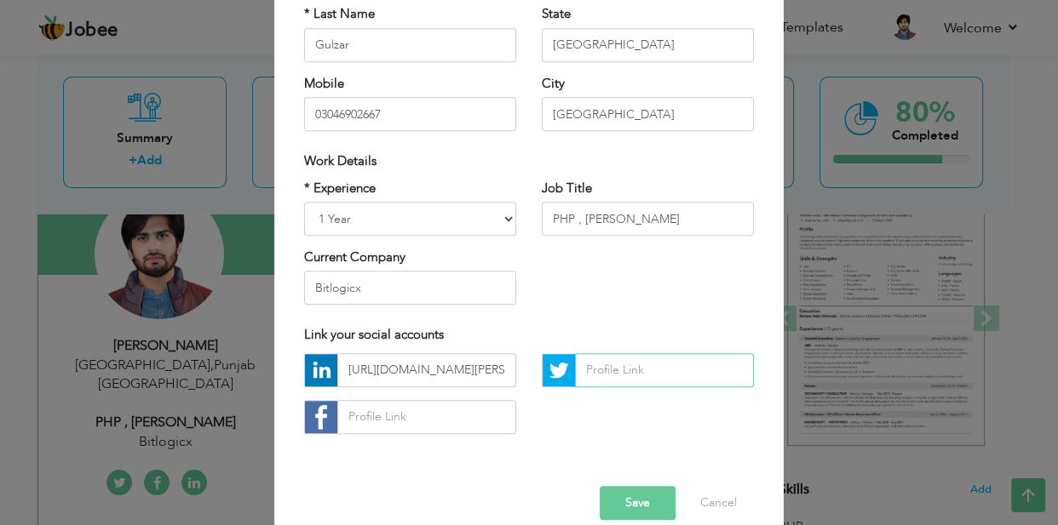
click at [599, 366] on input "text" at bounding box center [664, 370] width 179 height 34
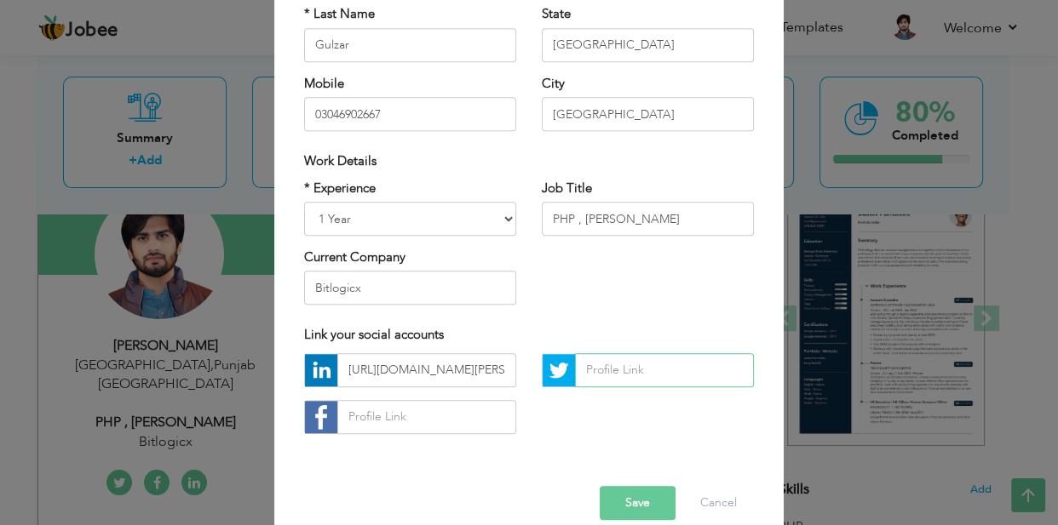
scroll to position [240, 0]
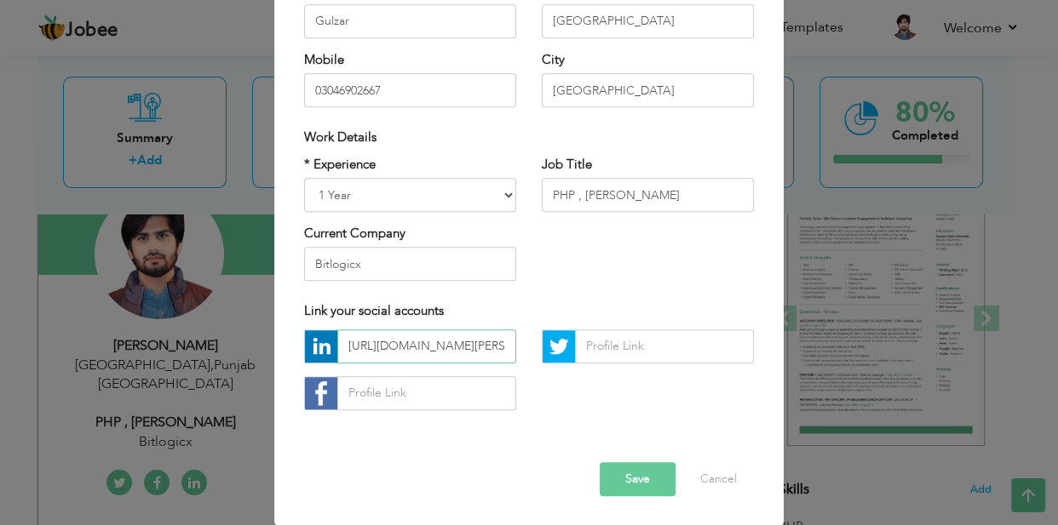
click at [442, 349] on input "https://www.linkedin.com/in/huzaifa-gulzar-6715l/" at bounding box center [426, 347] width 179 height 34
click at [608, 341] on input "text" at bounding box center [664, 347] width 179 height 34
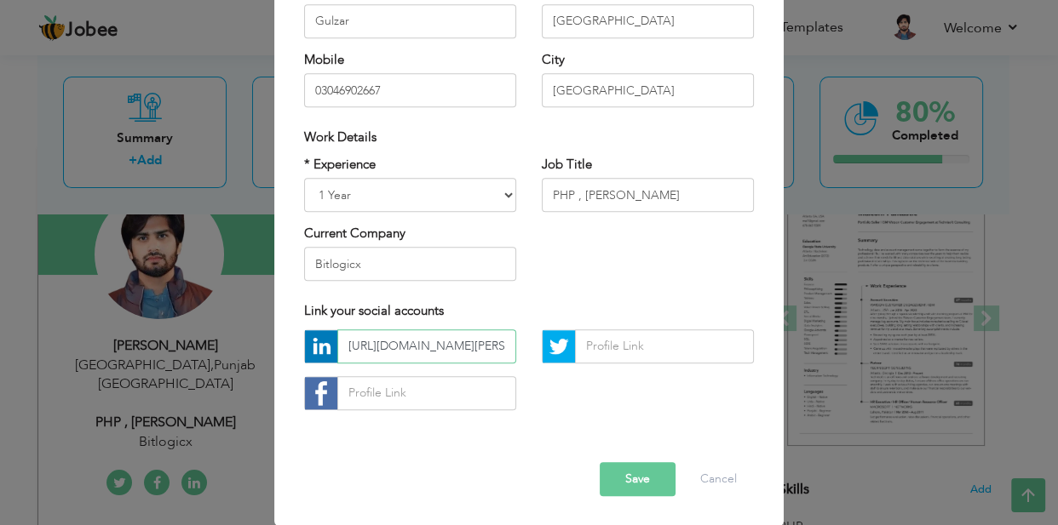
click at [475, 347] on input "https://www.linkedin.com/in/huzaifa-gulzar-6715l/" at bounding box center [426, 347] width 179 height 34
click at [643, 341] on input "text" at bounding box center [664, 347] width 179 height 34
paste input "https://x.com/ImhuzaifaG"
type input "https://x.com/ImhuzaifaG"
click at [404, 384] on input "text" at bounding box center [426, 393] width 179 height 34
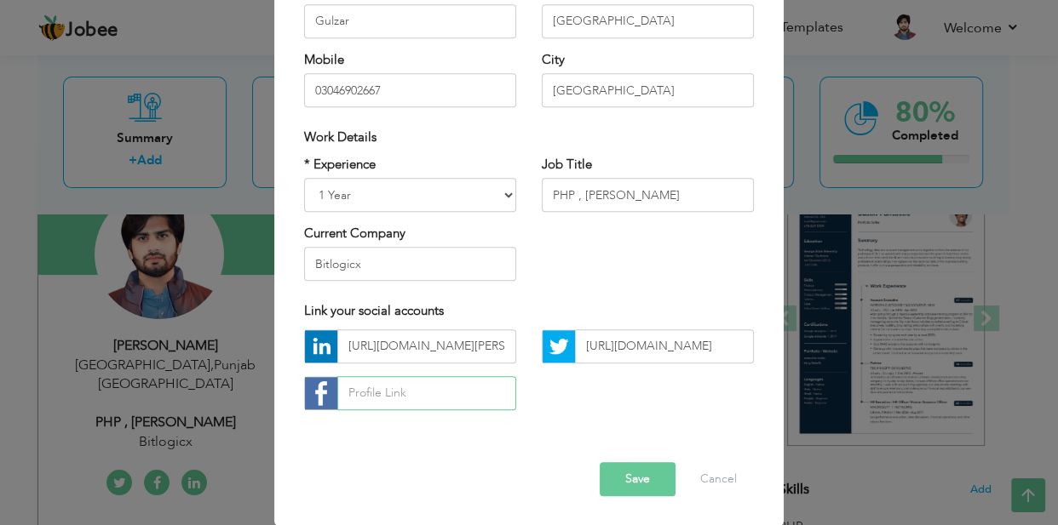
paste input "https://www.facebook.com/profile.php?id=61550130473251"
type input "https://www.facebook.com/profile.php?id=61550130473251"
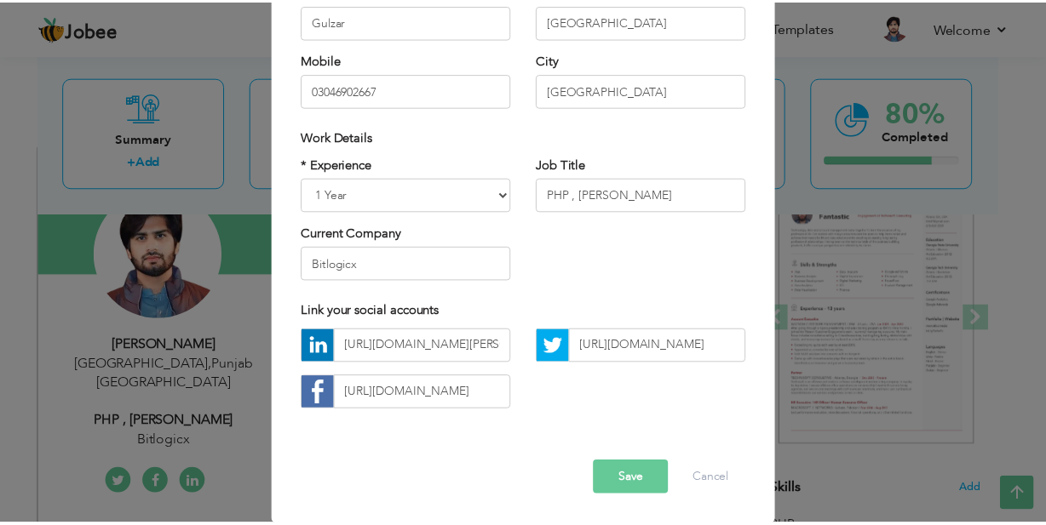
scroll to position [0, 0]
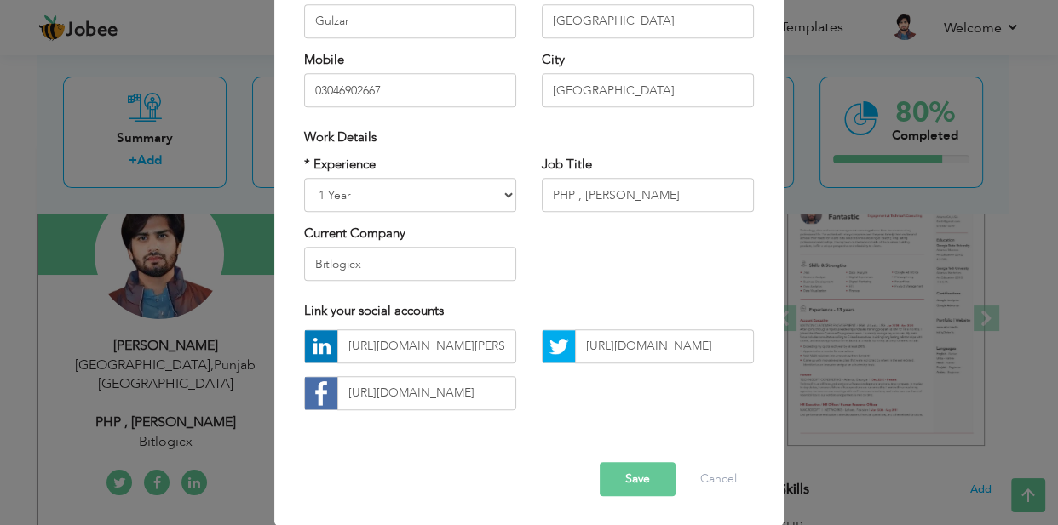
click at [612, 475] on button "Save" at bounding box center [637, 479] width 76 height 34
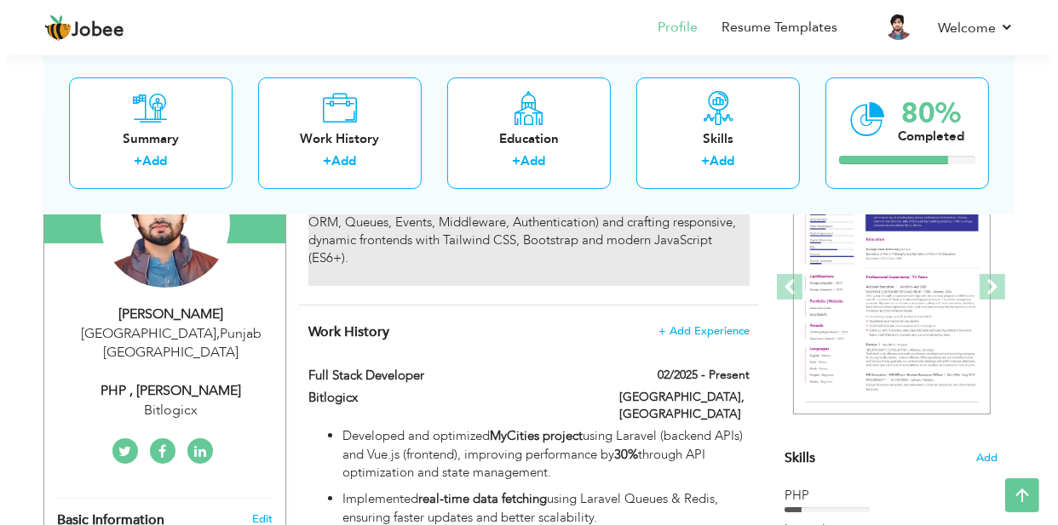
scroll to position [210, 0]
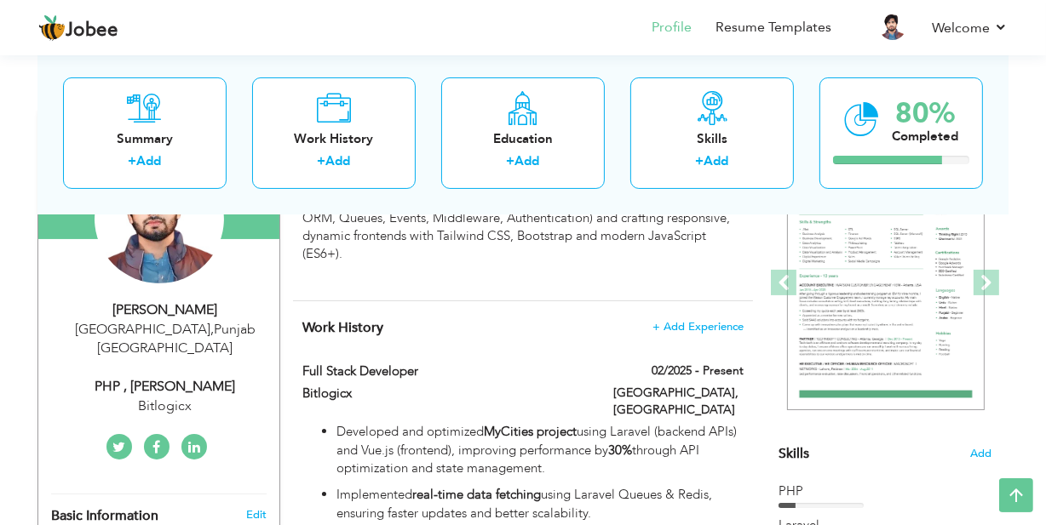
click at [196, 355] on div "Muhammad Huzaifa Gulzar Lahore , Punjab Pakistan PHP , Laravel Developer Bitlog…" at bounding box center [158, 359] width 241 height 116
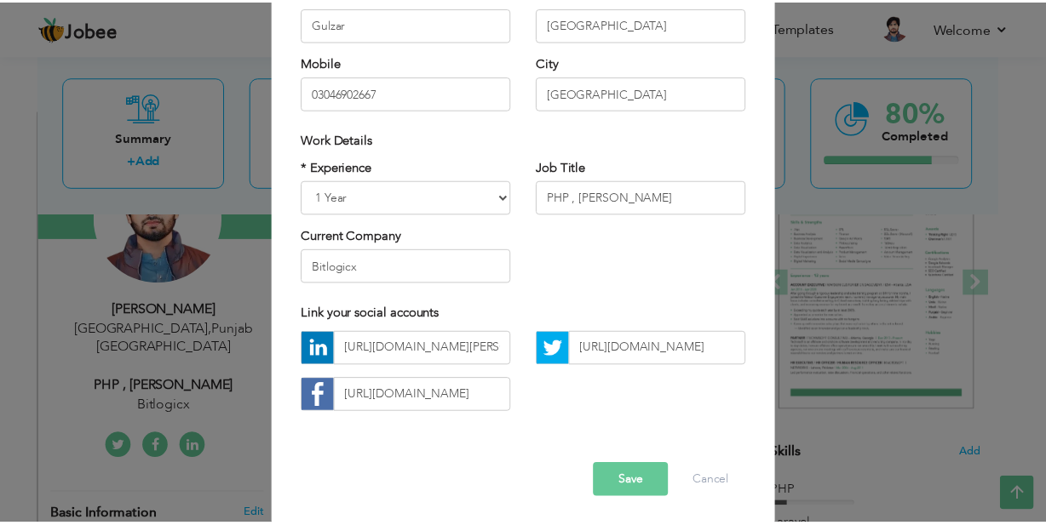
scroll to position [240, 0]
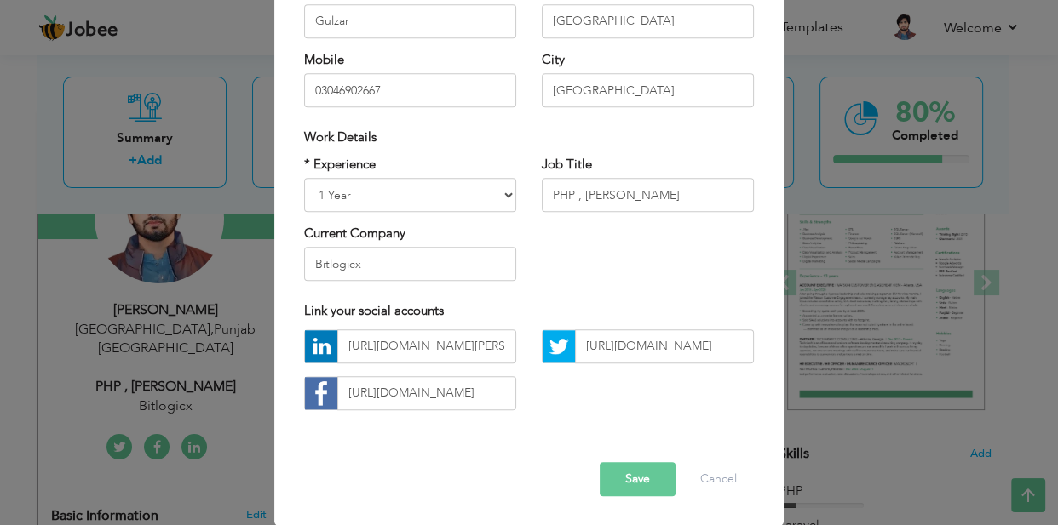
click at [628, 480] on button "Save" at bounding box center [637, 479] width 76 height 34
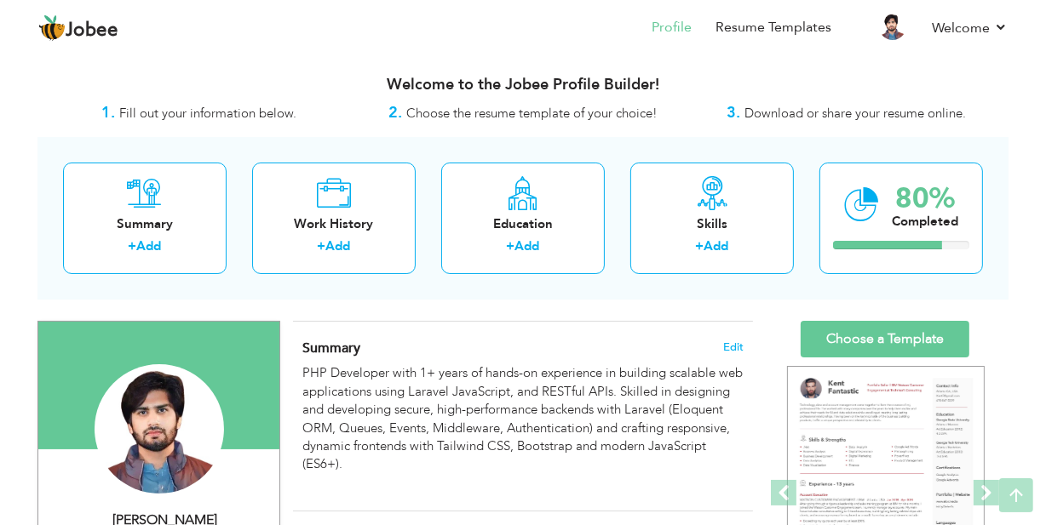
scroll to position [0, 0]
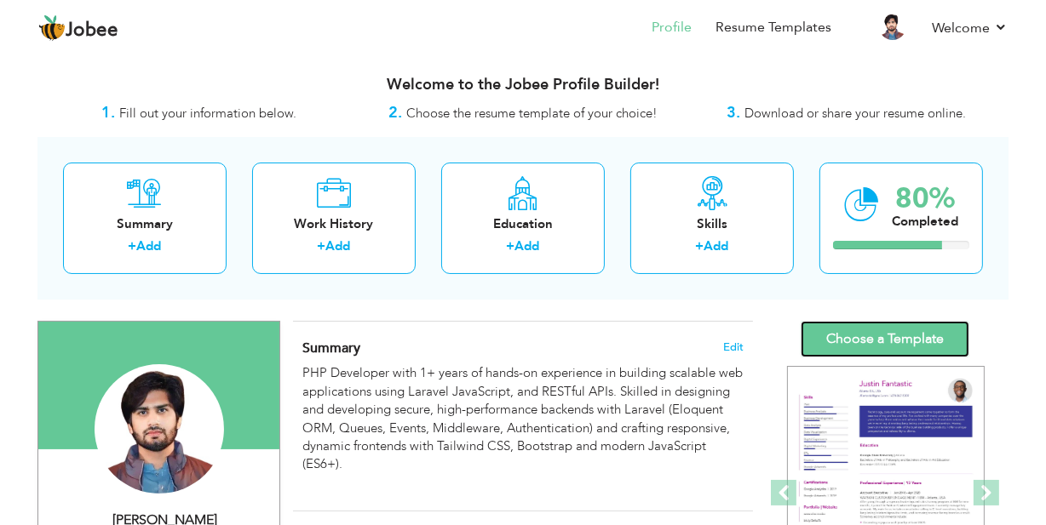
click at [851, 332] on link "Choose a Template" at bounding box center [884, 339] width 169 height 37
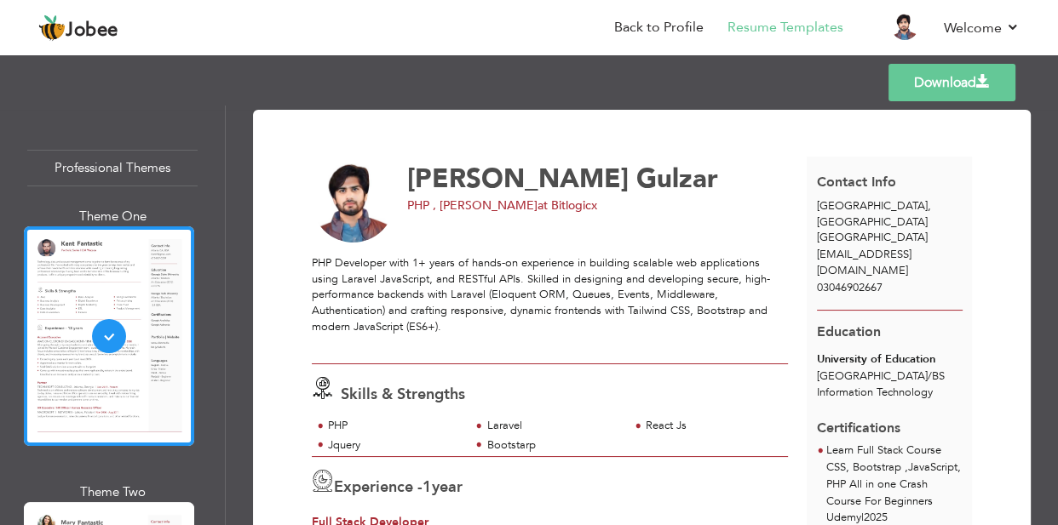
click at [928, 82] on link "Download" at bounding box center [951, 82] width 127 height 37
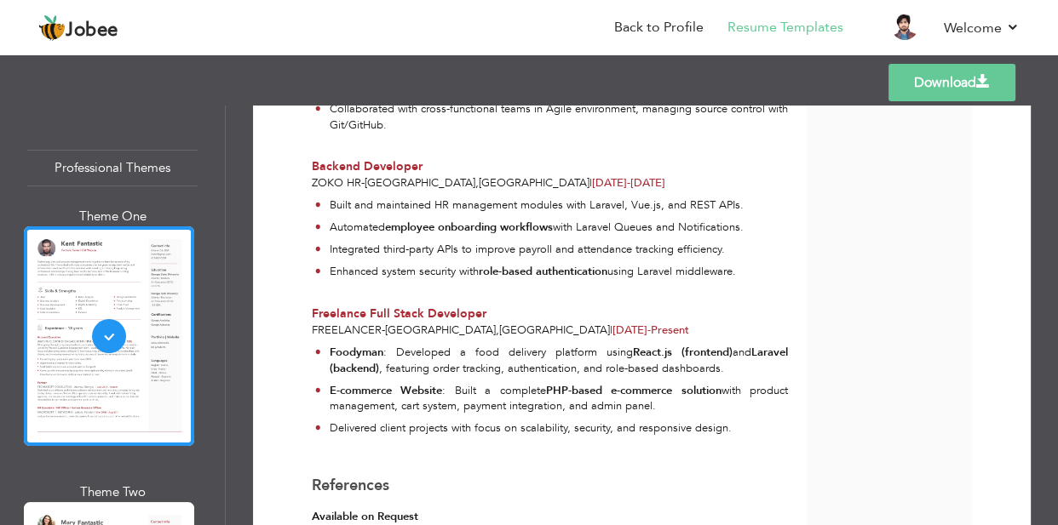
scroll to position [746, 0]
